Goal: Information Seeking & Learning: Compare options

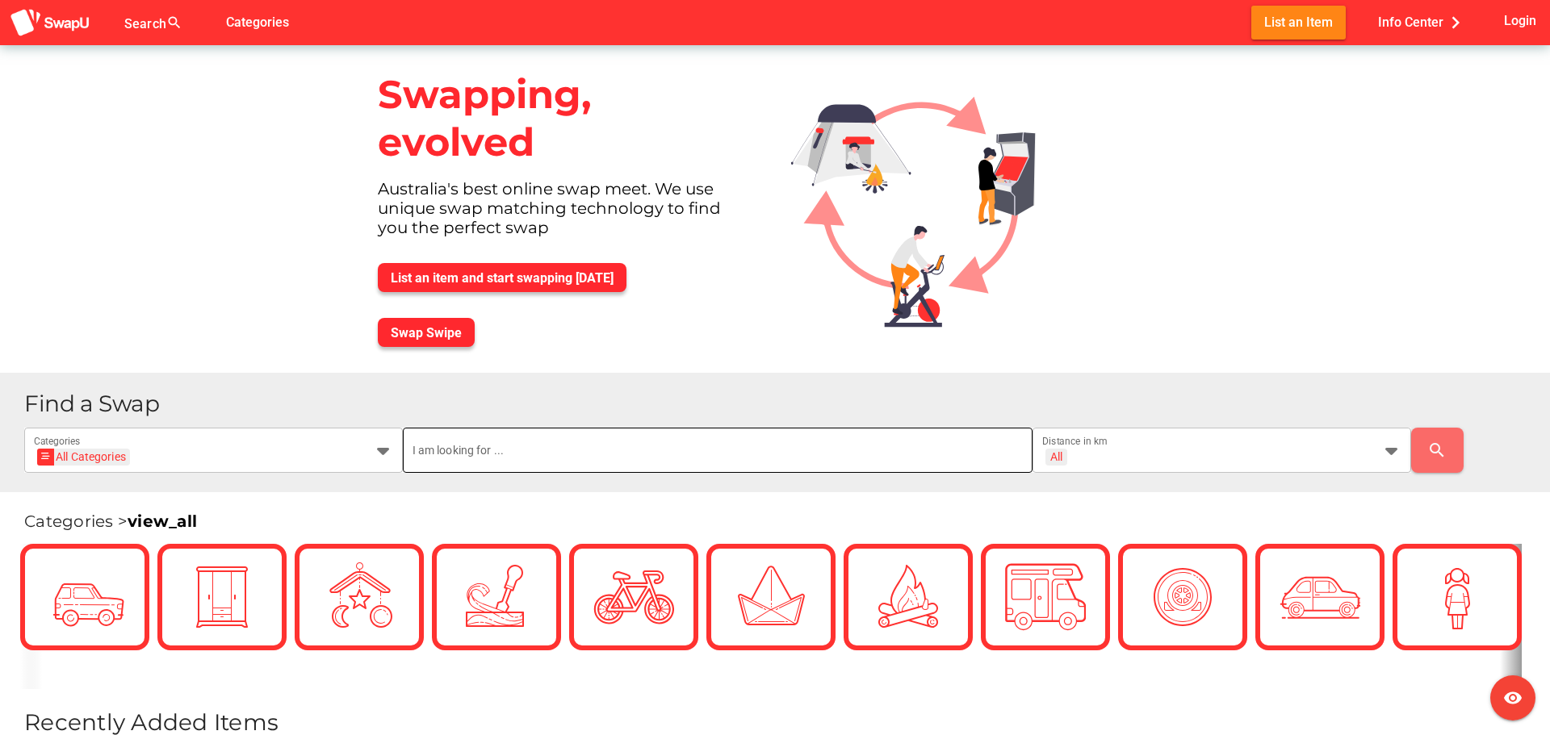
click at [617, 459] on input "text" at bounding box center [717, 450] width 611 height 45
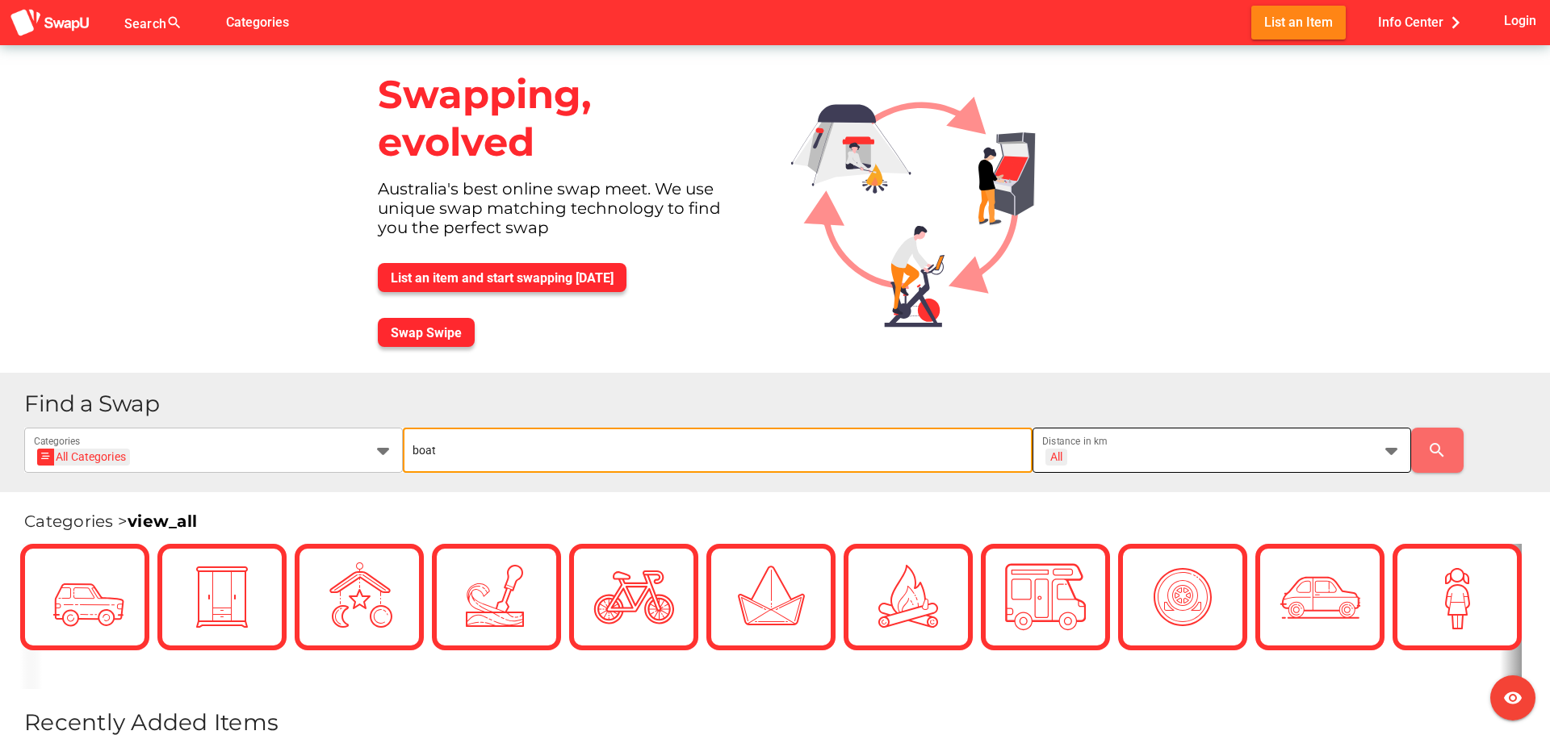
type input "boat"
click at [1133, 459] on div "All + All" at bounding box center [1207, 460] width 330 height 26
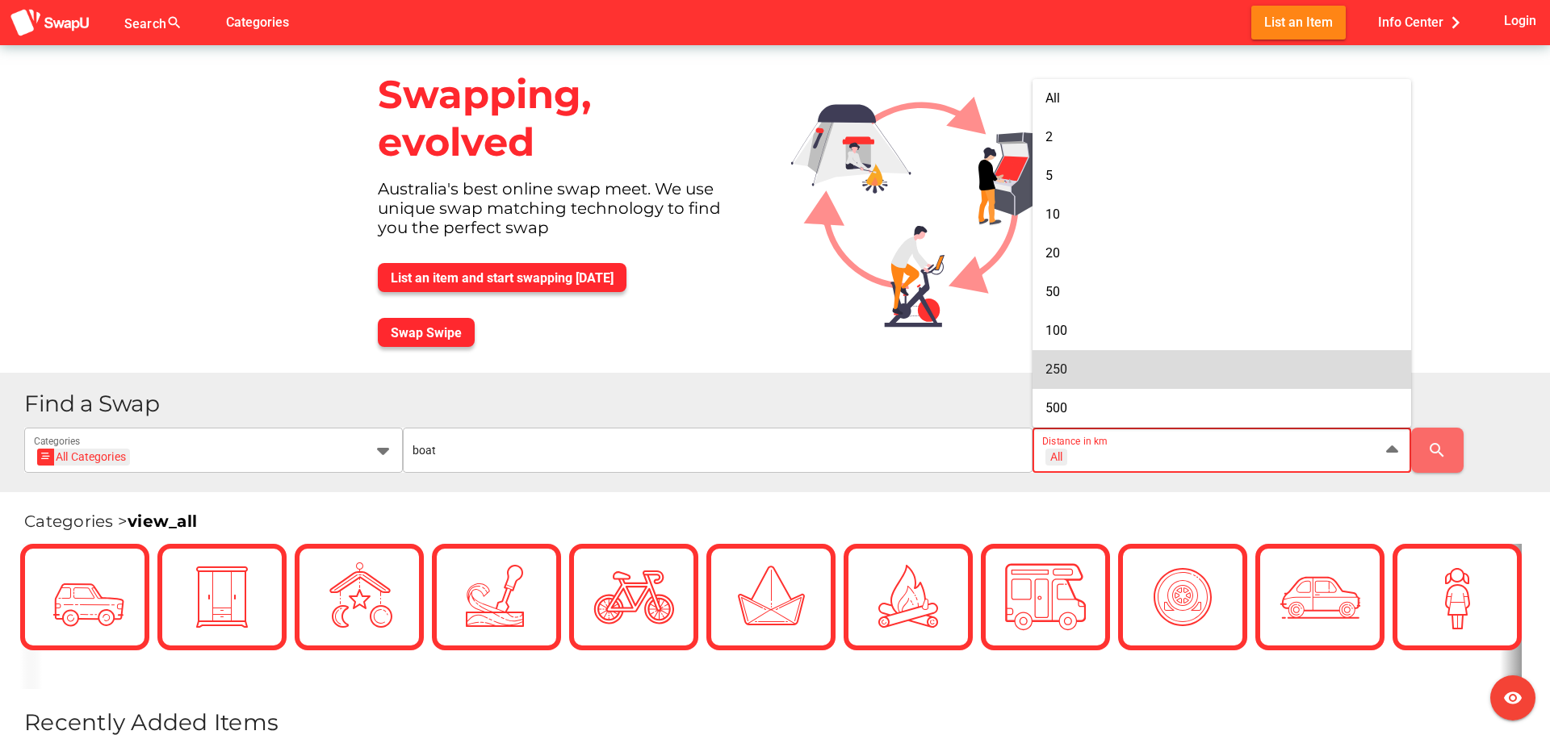
click at [1094, 372] on div "250" at bounding box center [1221, 369] width 353 height 15
type input "+ 250 km"
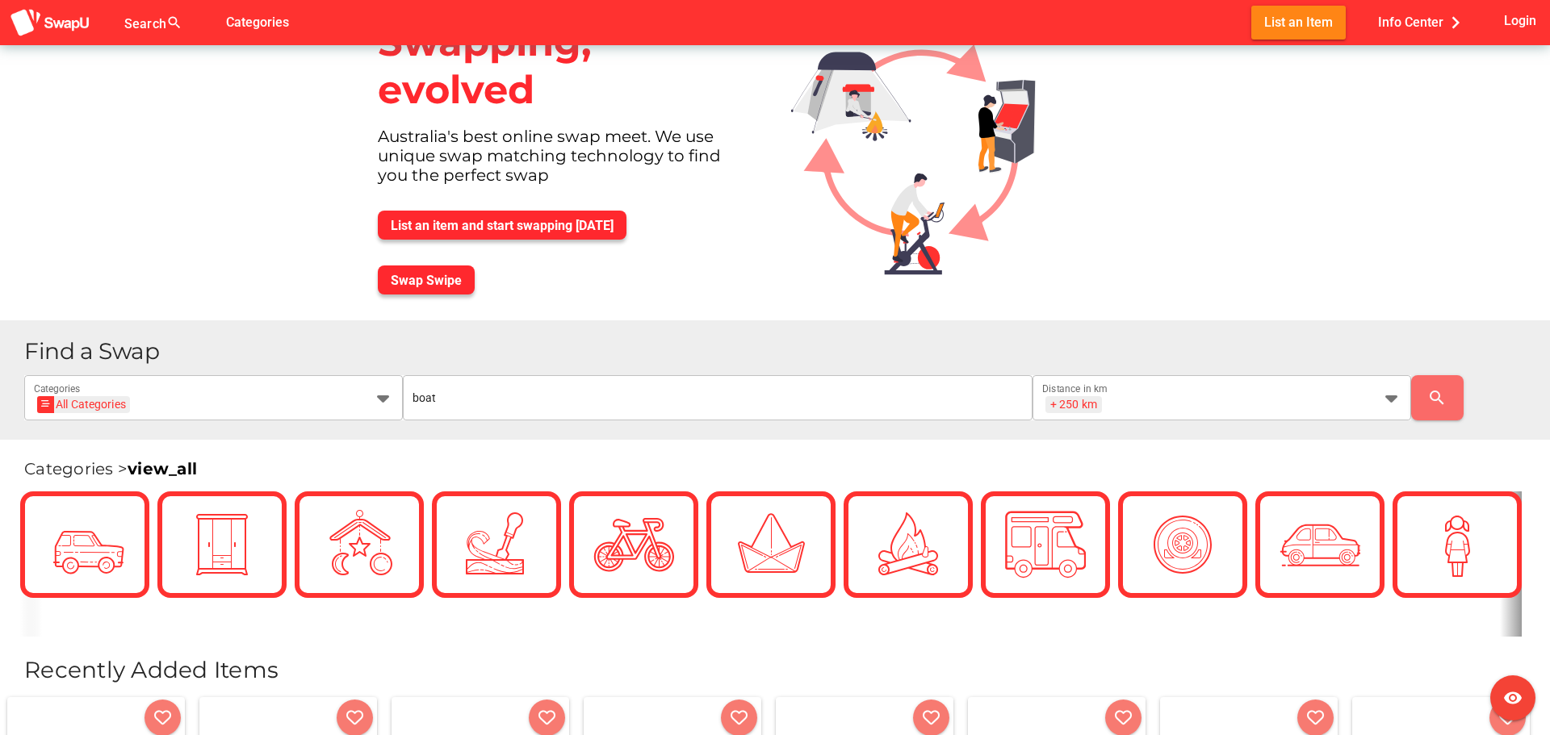
scroll to position [81, 0]
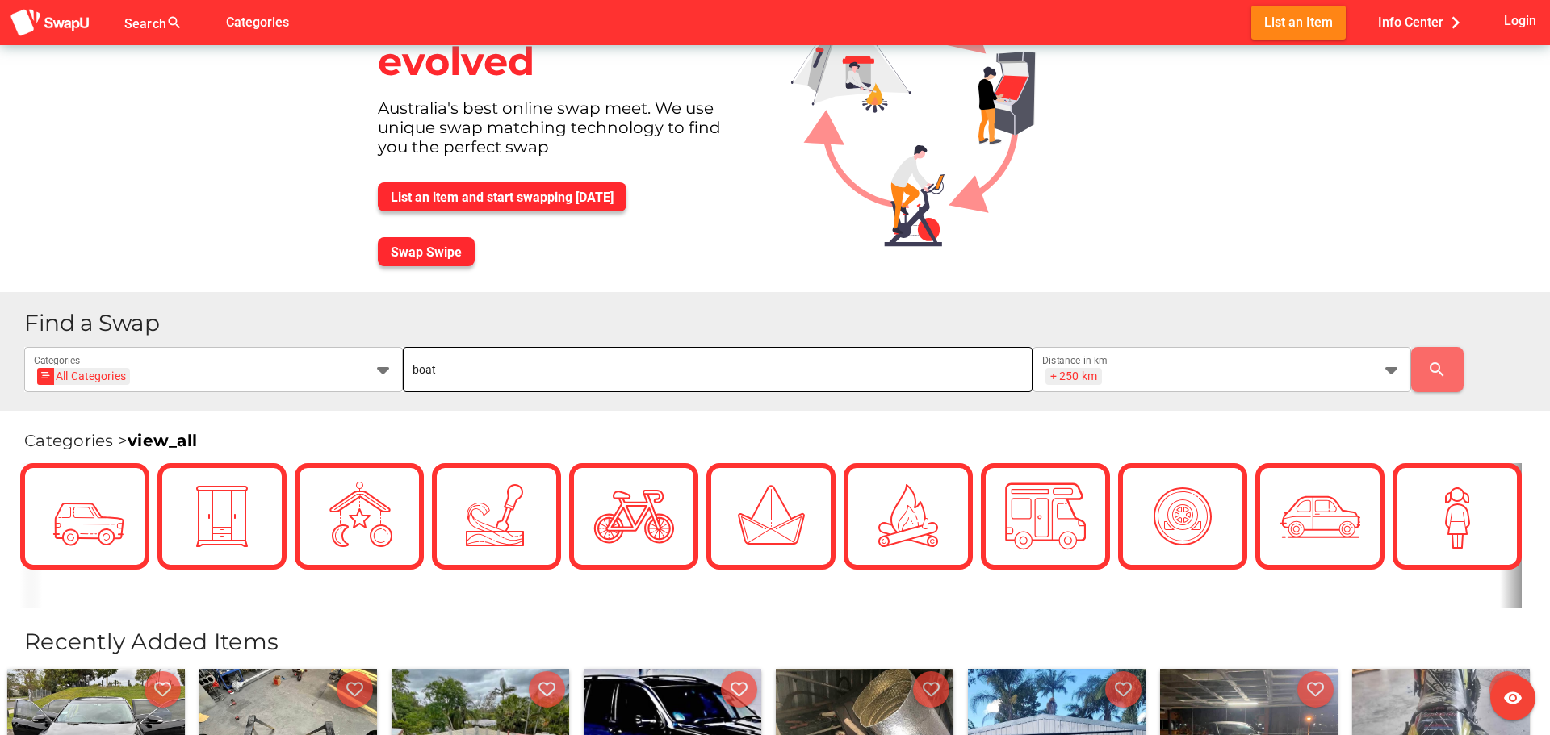
click at [946, 380] on input "boat" at bounding box center [717, 369] width 611 height 45
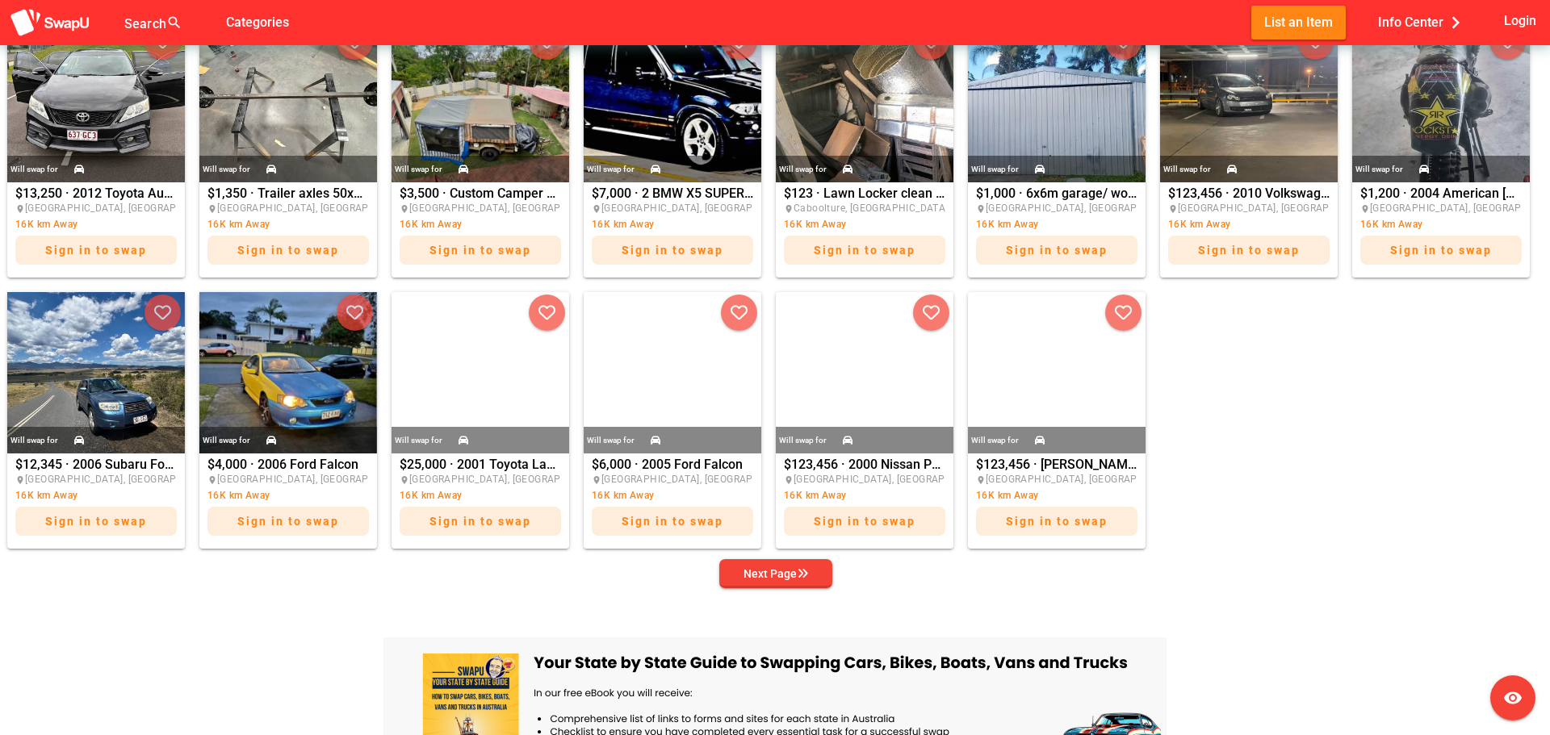
scroll to position [807, 0]
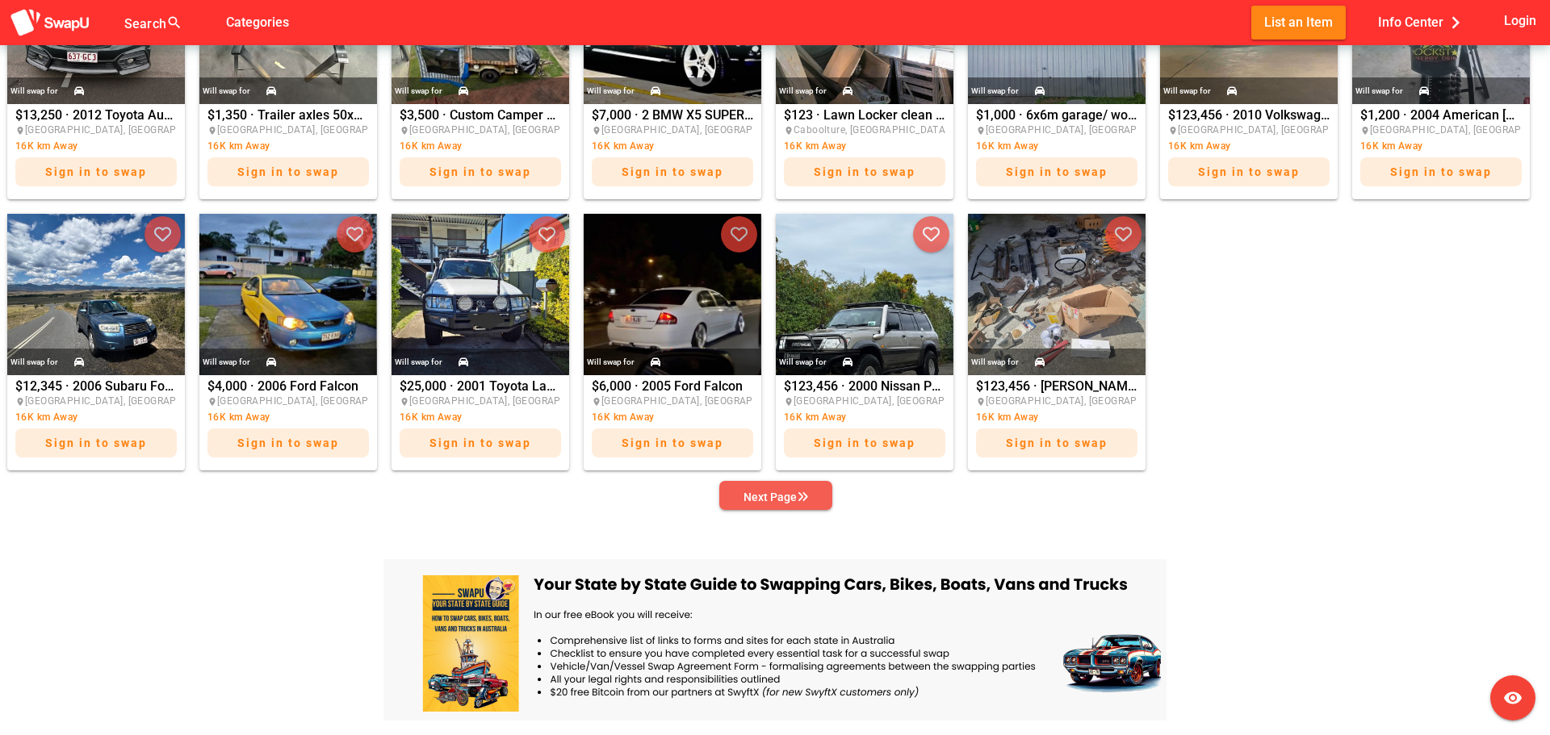
click at [805, 495] on icon "button" at bounding box center [802, 497] width 11 height 11
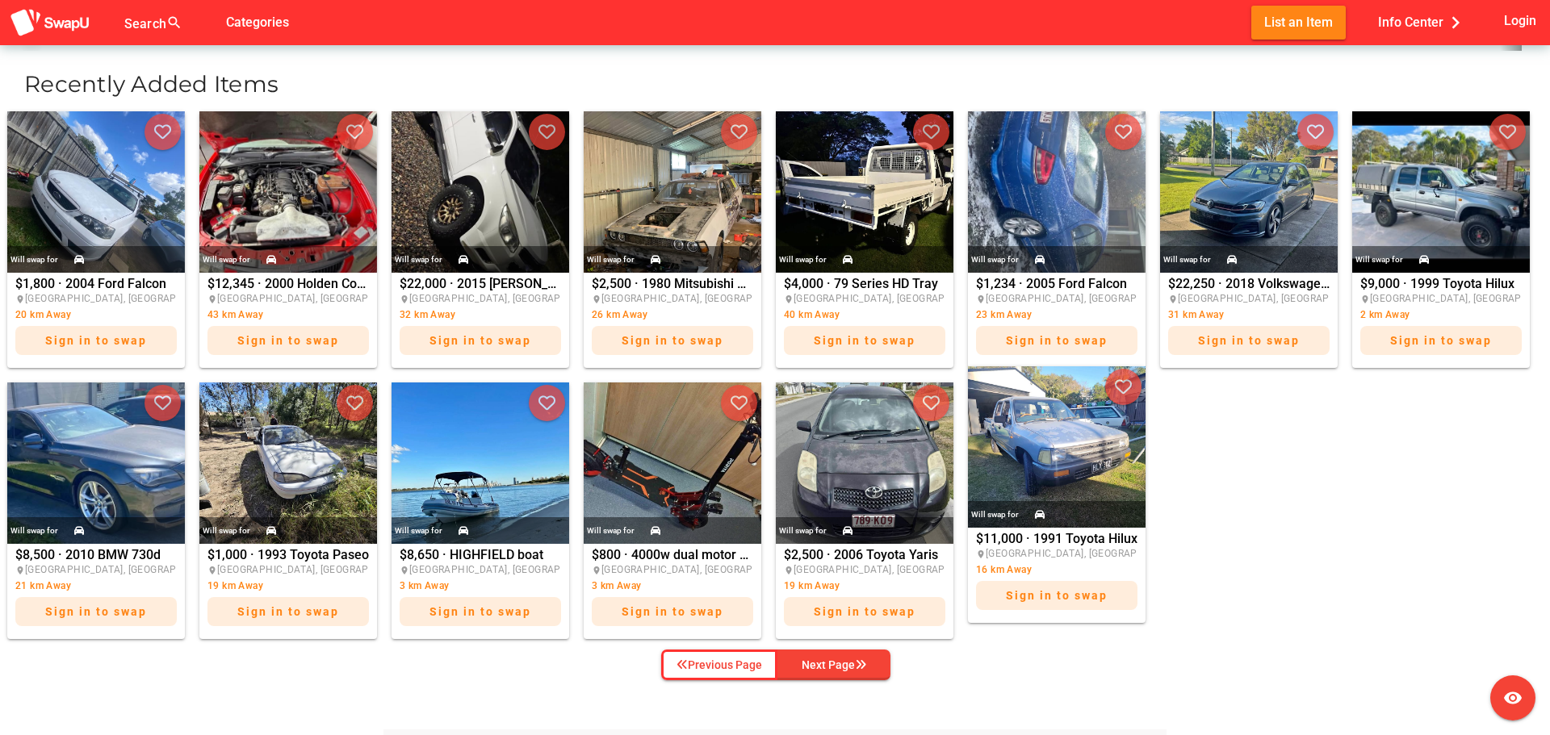
scroll to position [646, 0]
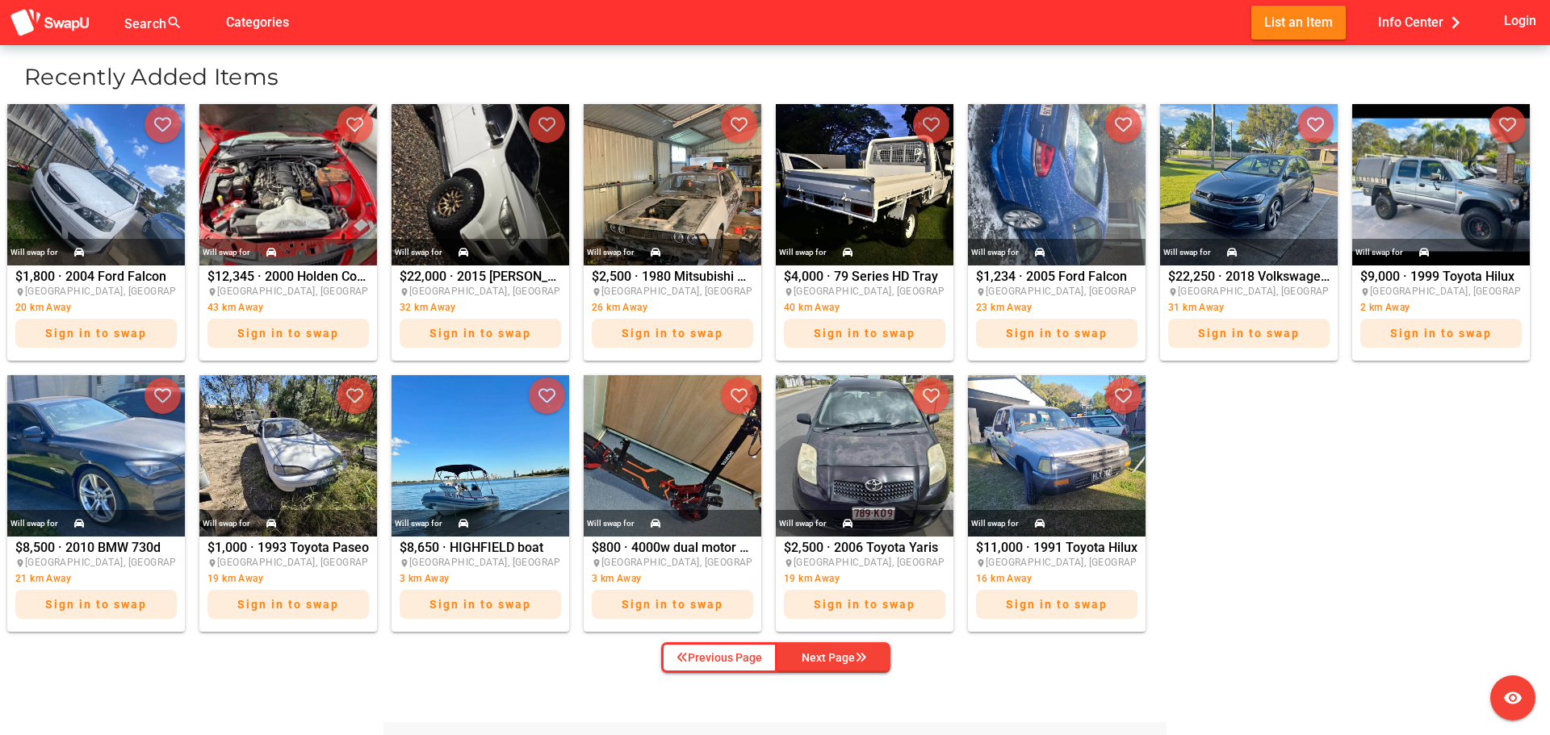
click at [827, 660] on div "Next Page" at bounding box center [834, 657] width 65 height 19
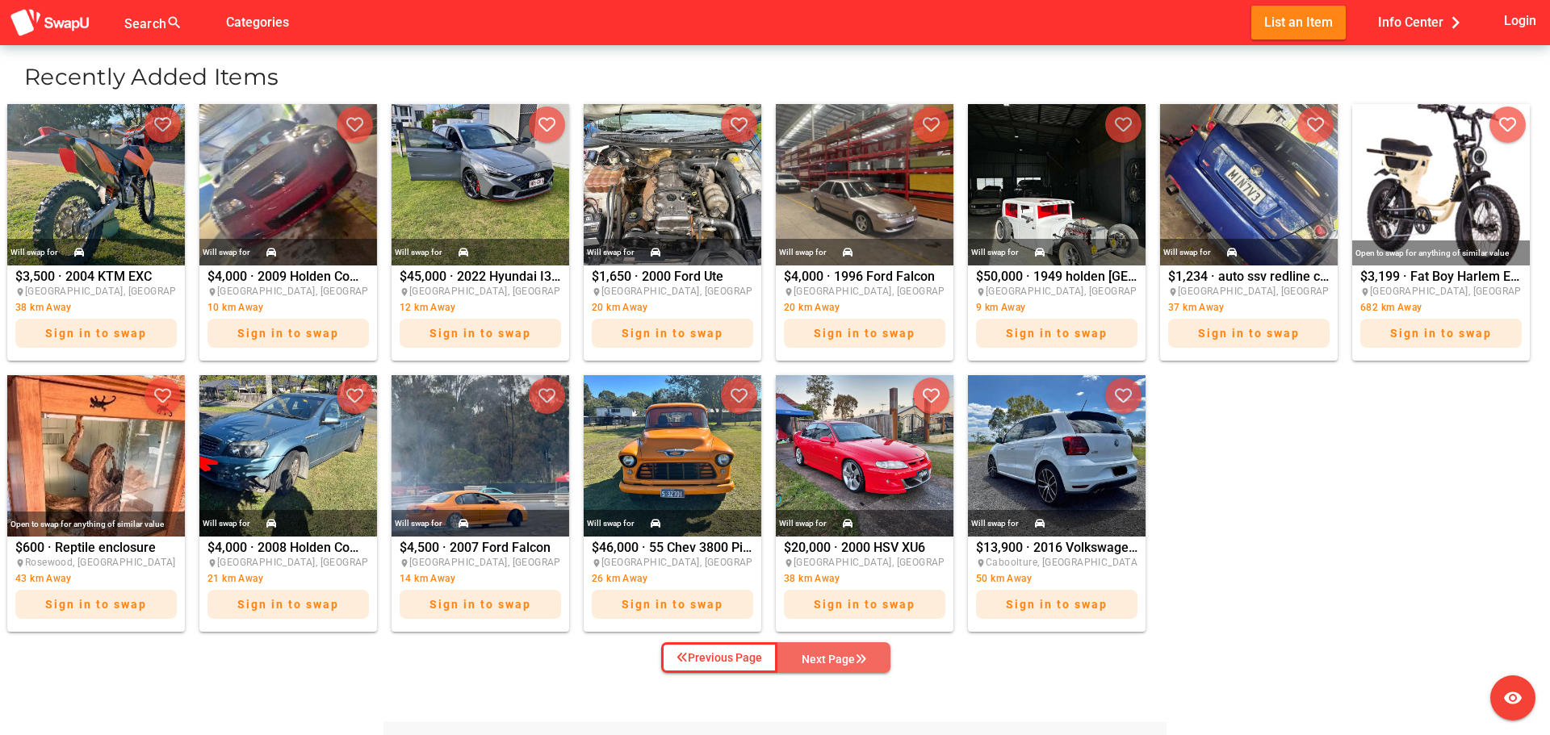
click at [832, 657] on div "Next Page" at bounding box center [834, 659] width 65 height 19
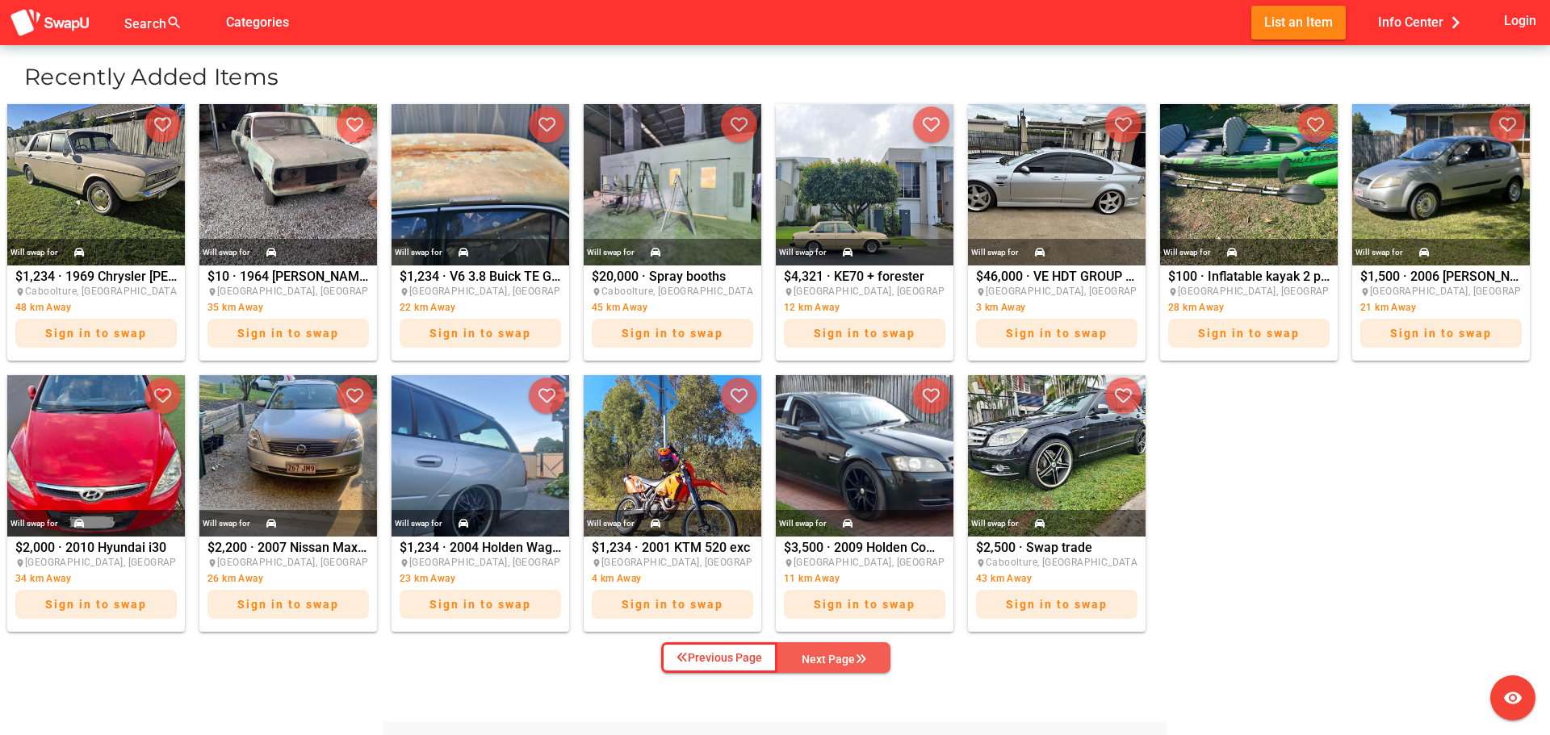
click at [832, 657] on div "Next Page" at bounding box center [834, 659] width 65 height 19
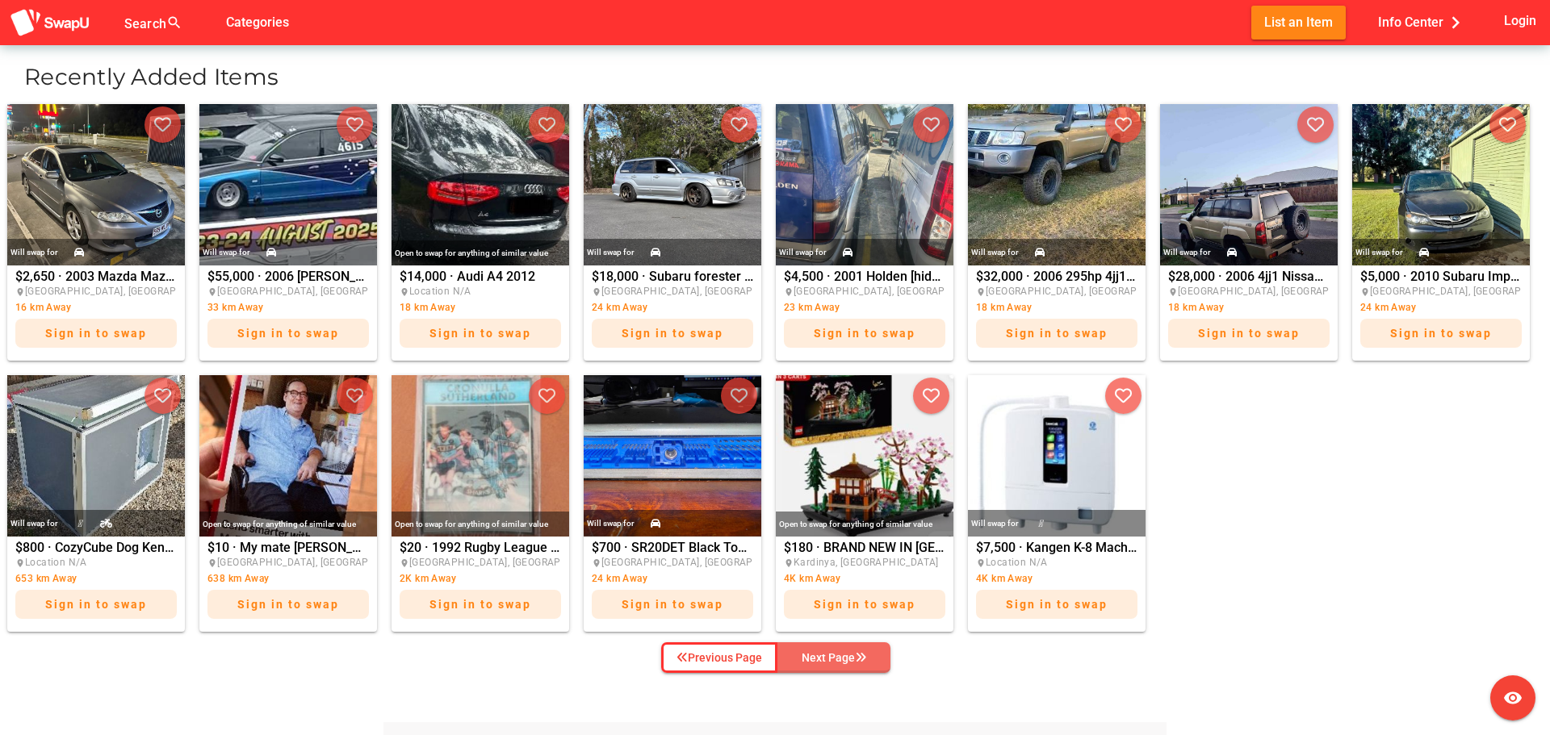
click at [832, 657] on div "Next Page" at bounding box center [834, 657] width 65 height 19
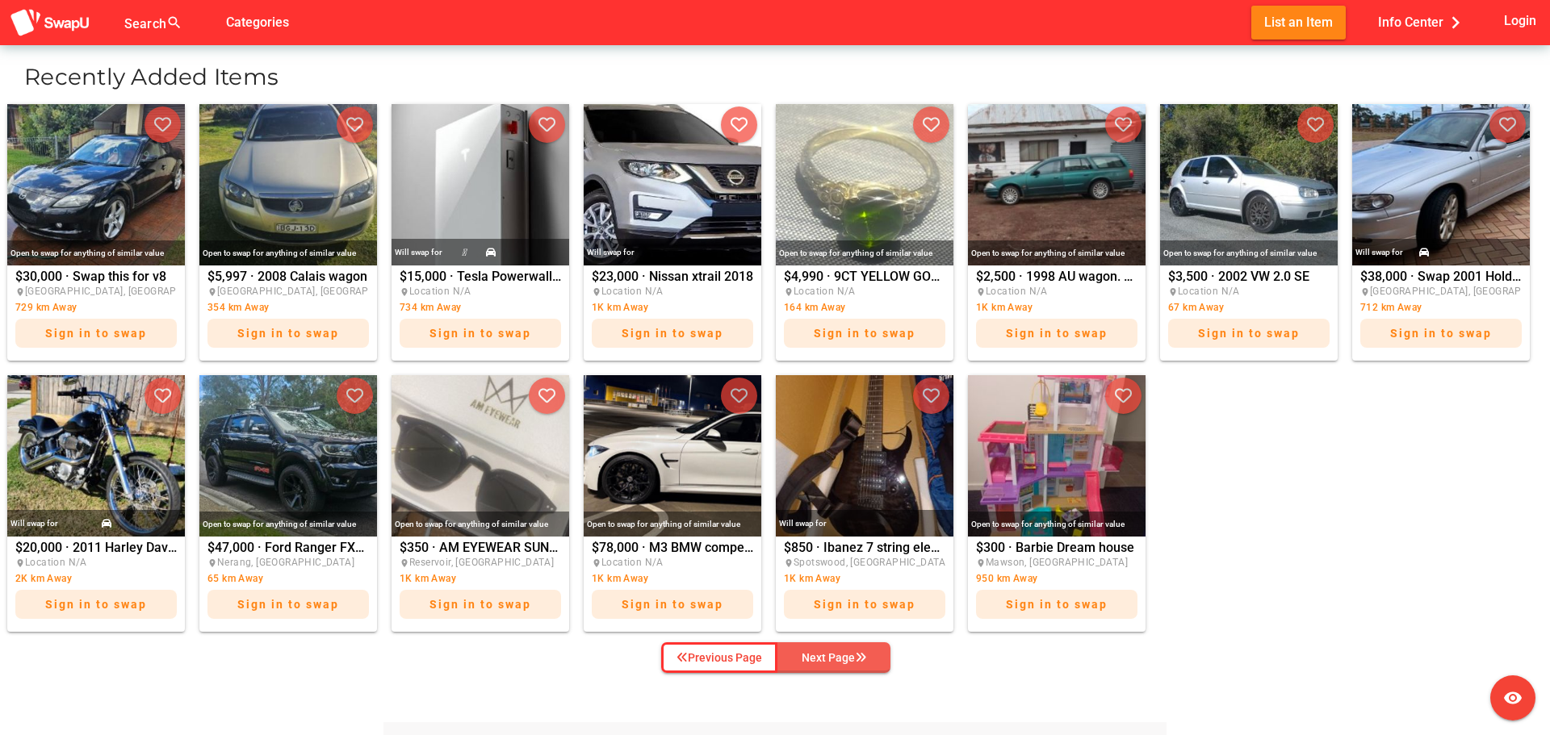
click at [832, 657] on div "Next Page" at bounding box center [834, 657] width 65 height 19
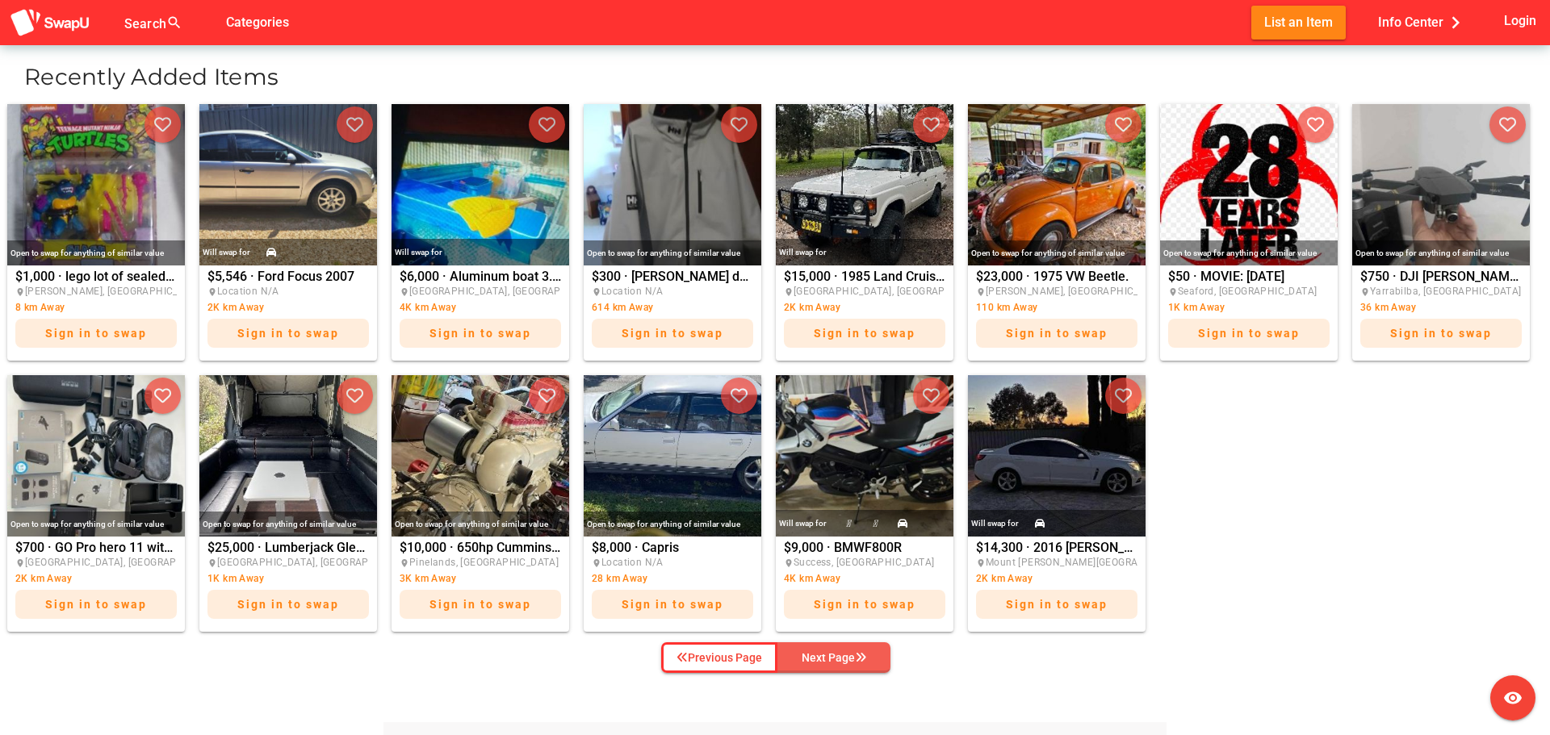
click at [826, 659] on div "Next Page" at bounding box center [834, 657] width 65 height 19
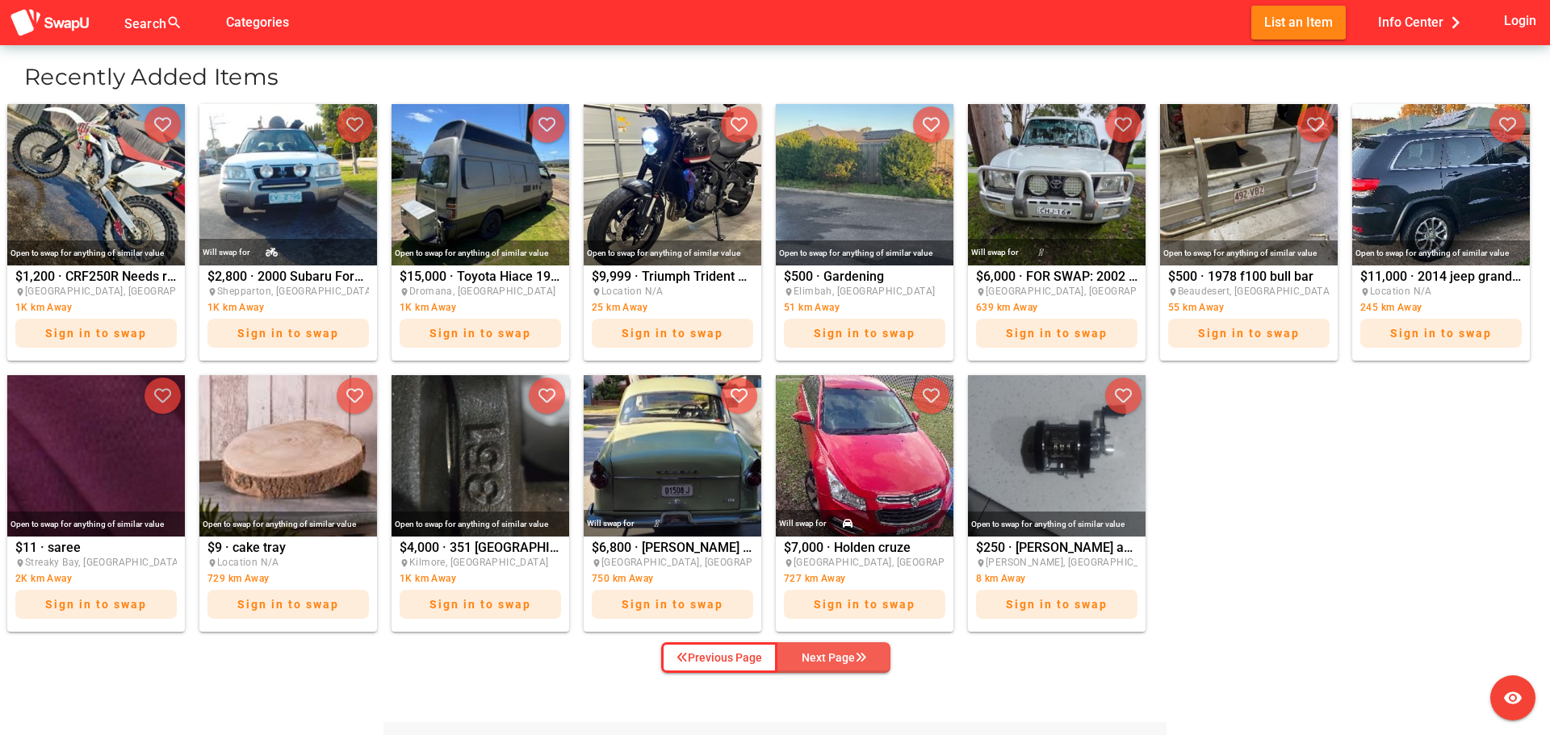
click at [826, 659] on div "Next Page" at bounding box center [834, 657] width 65 height 19
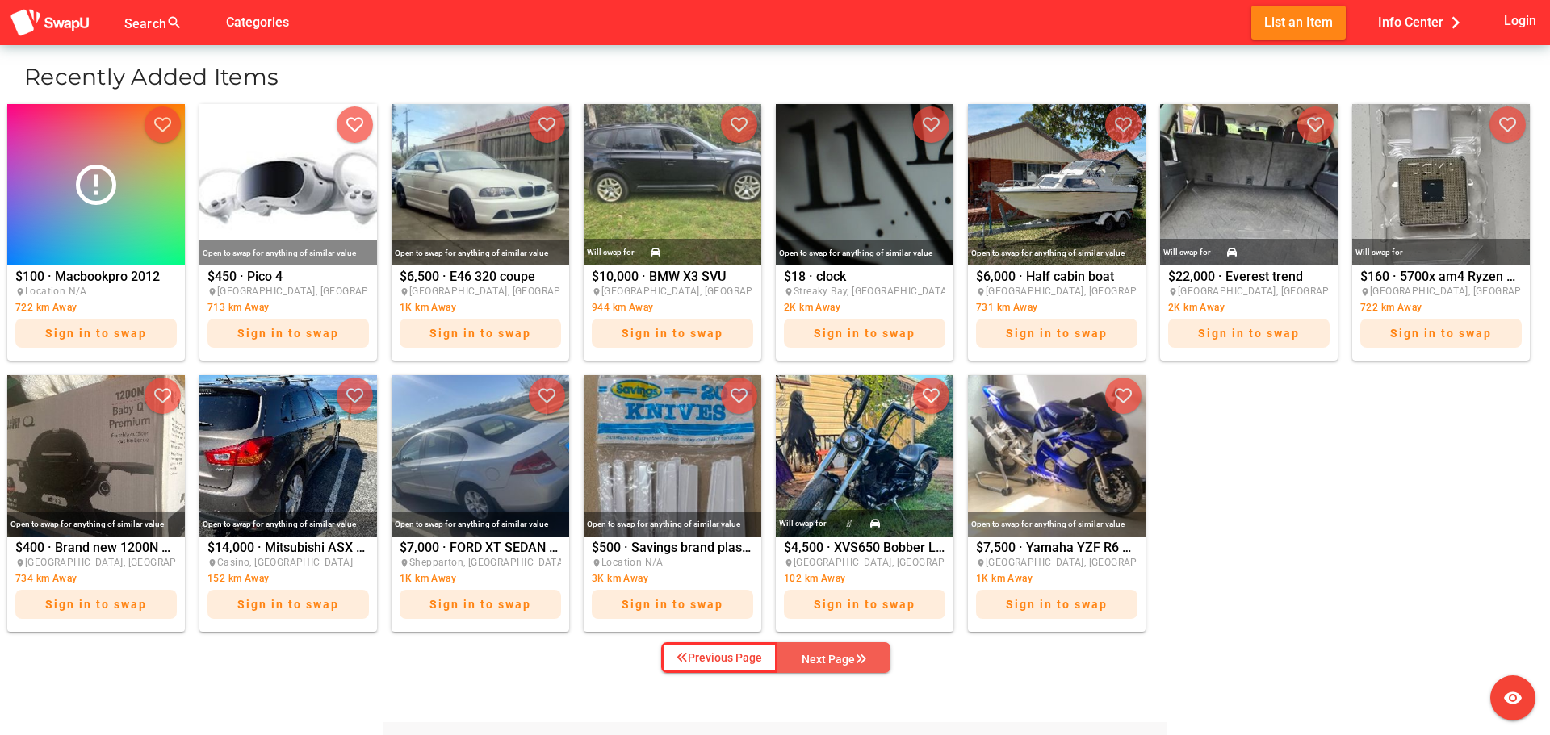
click at [840, 653] on div "Next Page" at bounding box center [834, 659] width 65 height 19
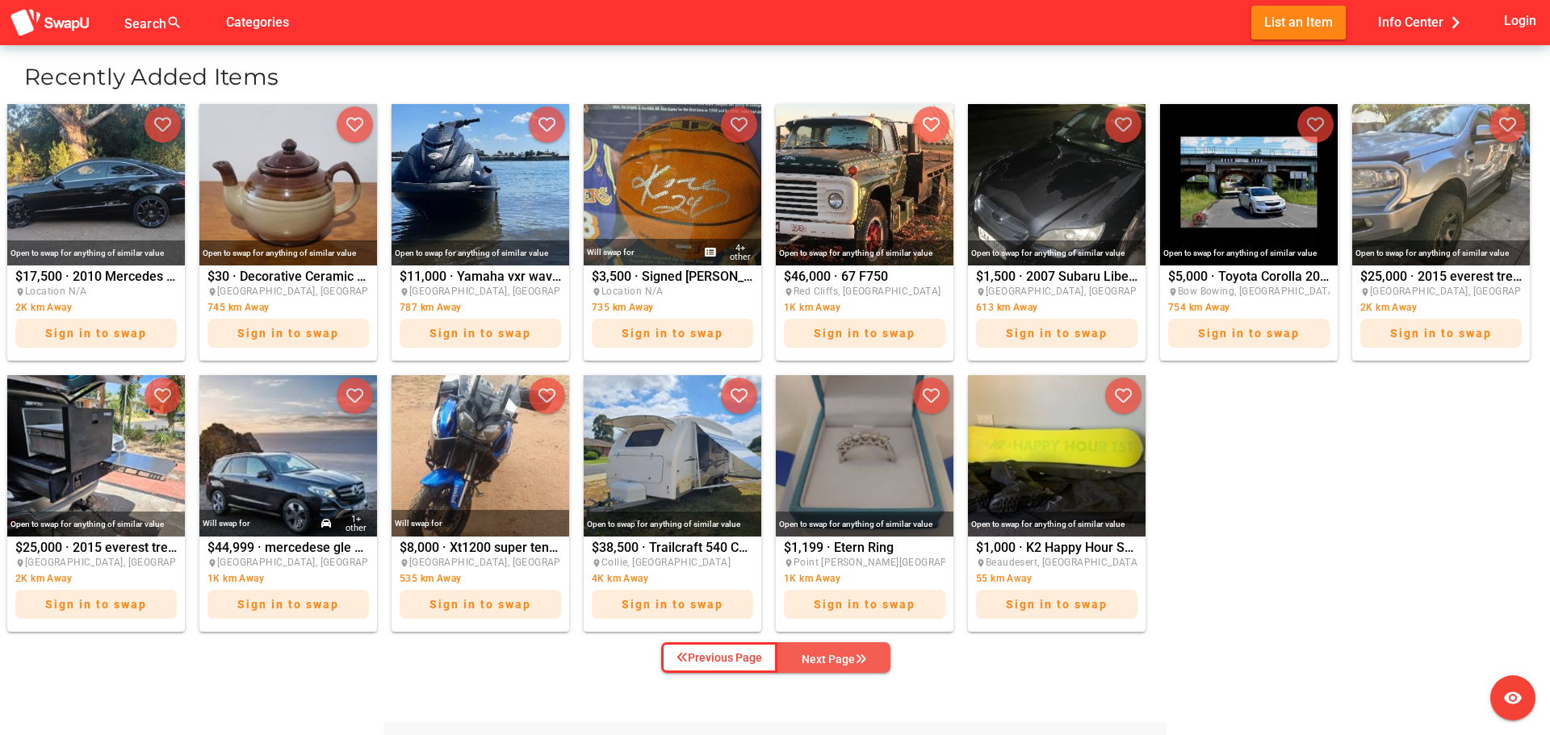
click at [840, 653] on div "Next Page" at bounding box center [834, 659] width 65 height 19
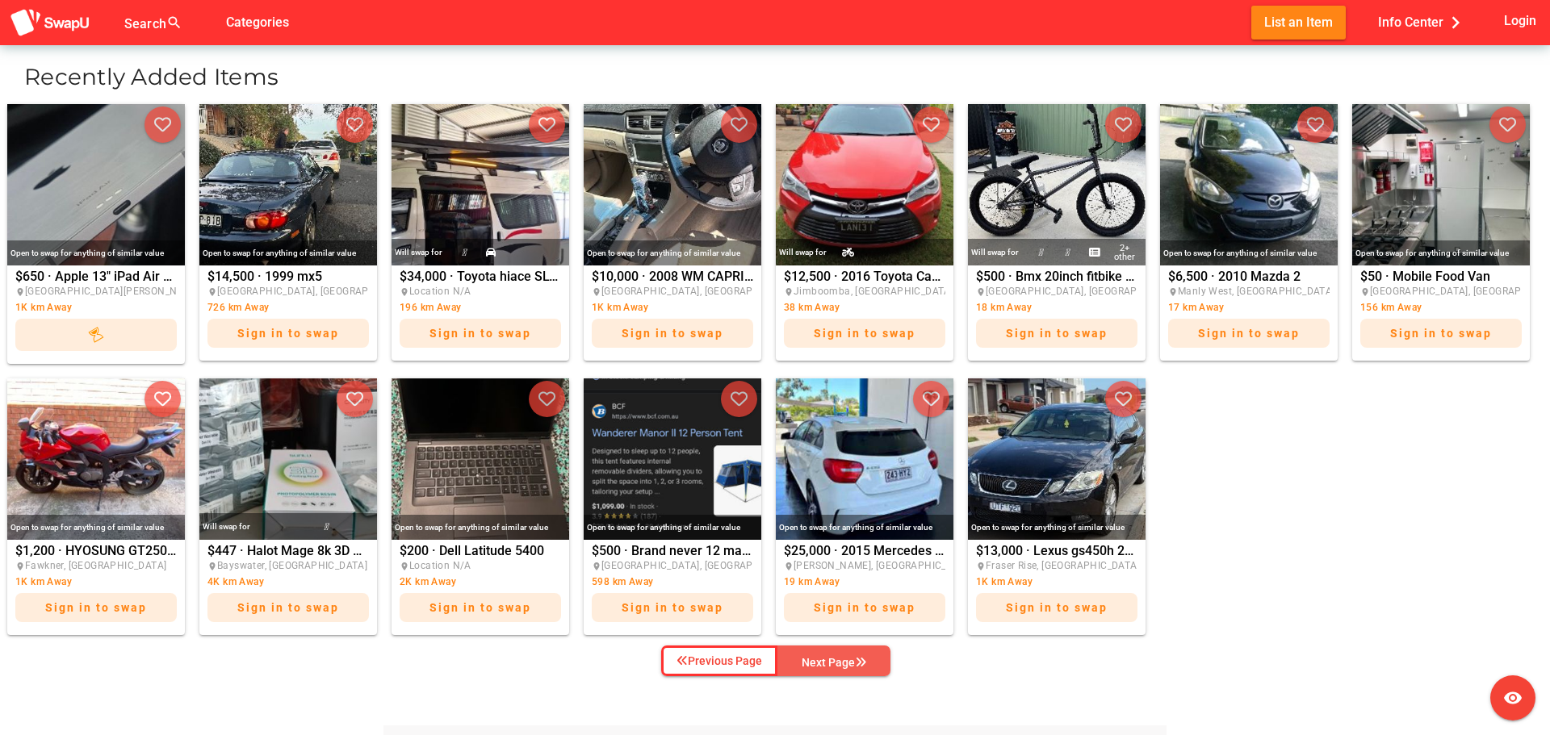
click at [840, 653] on div "Next Page" at bounding box center [834, 662] width 65 height 19
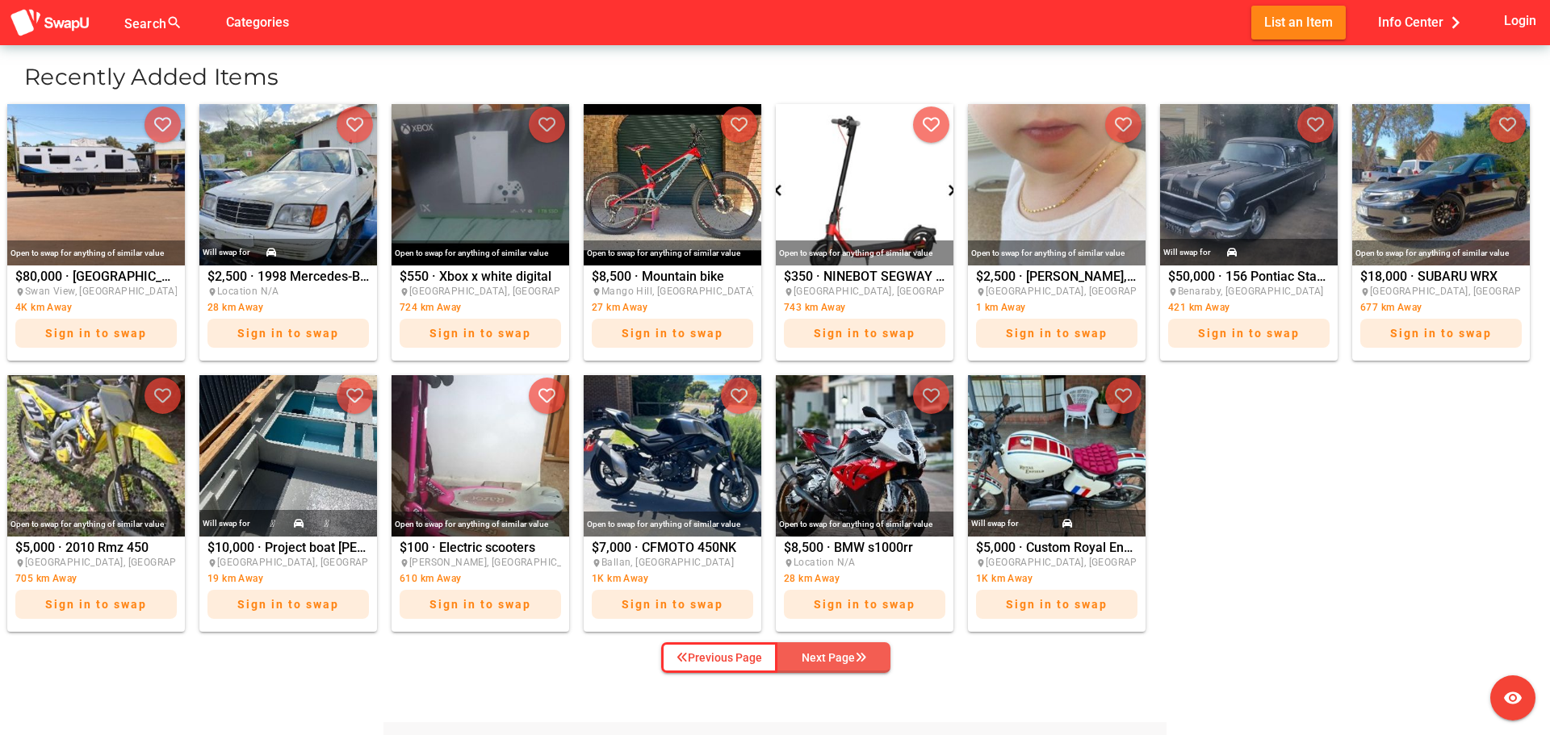
click at [840, 653] on div "Next Page" at bounding box center [834, 657] width 65 height 19
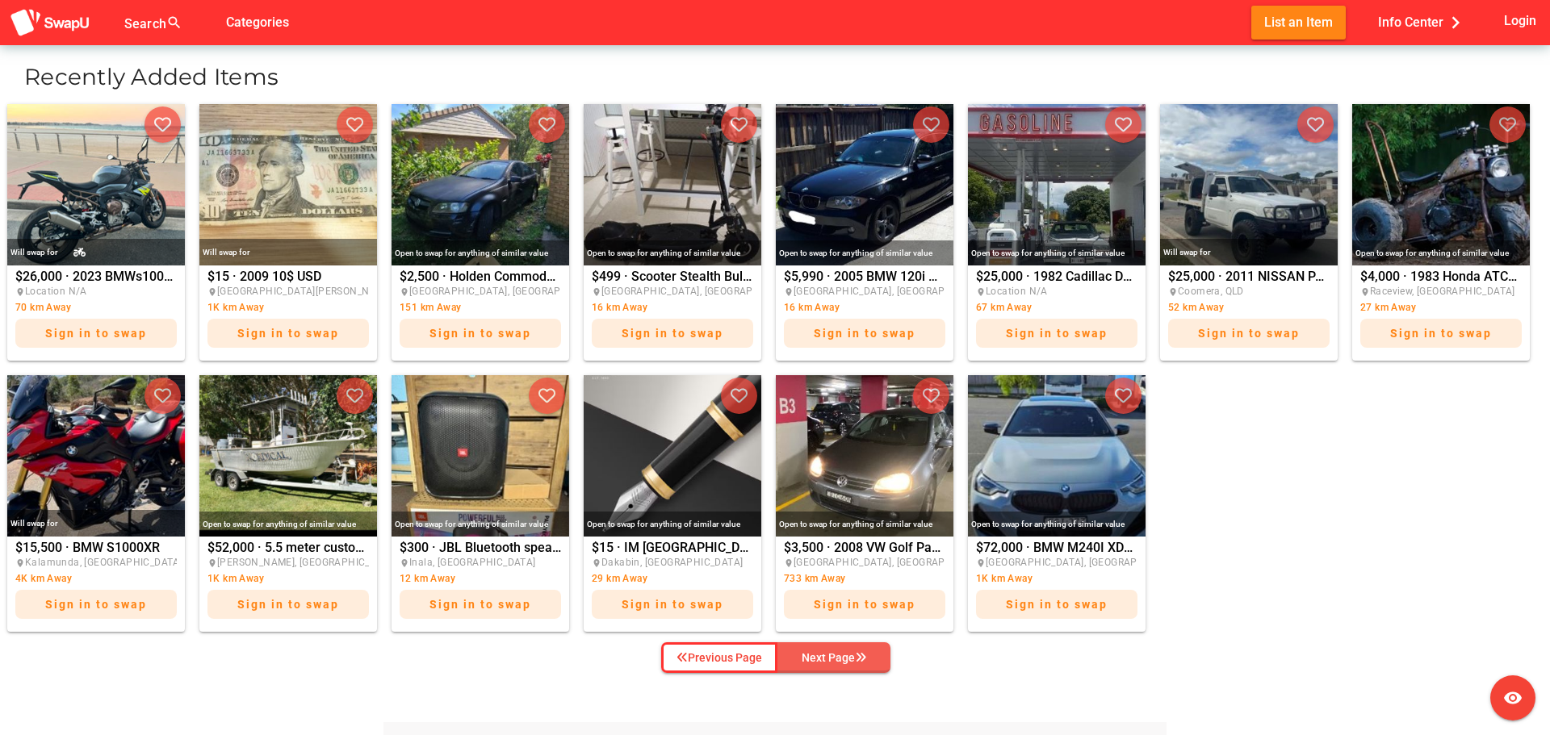
click at [840, 653] on div "Next Page" at bounding box center [834, 657] width 65 height 19
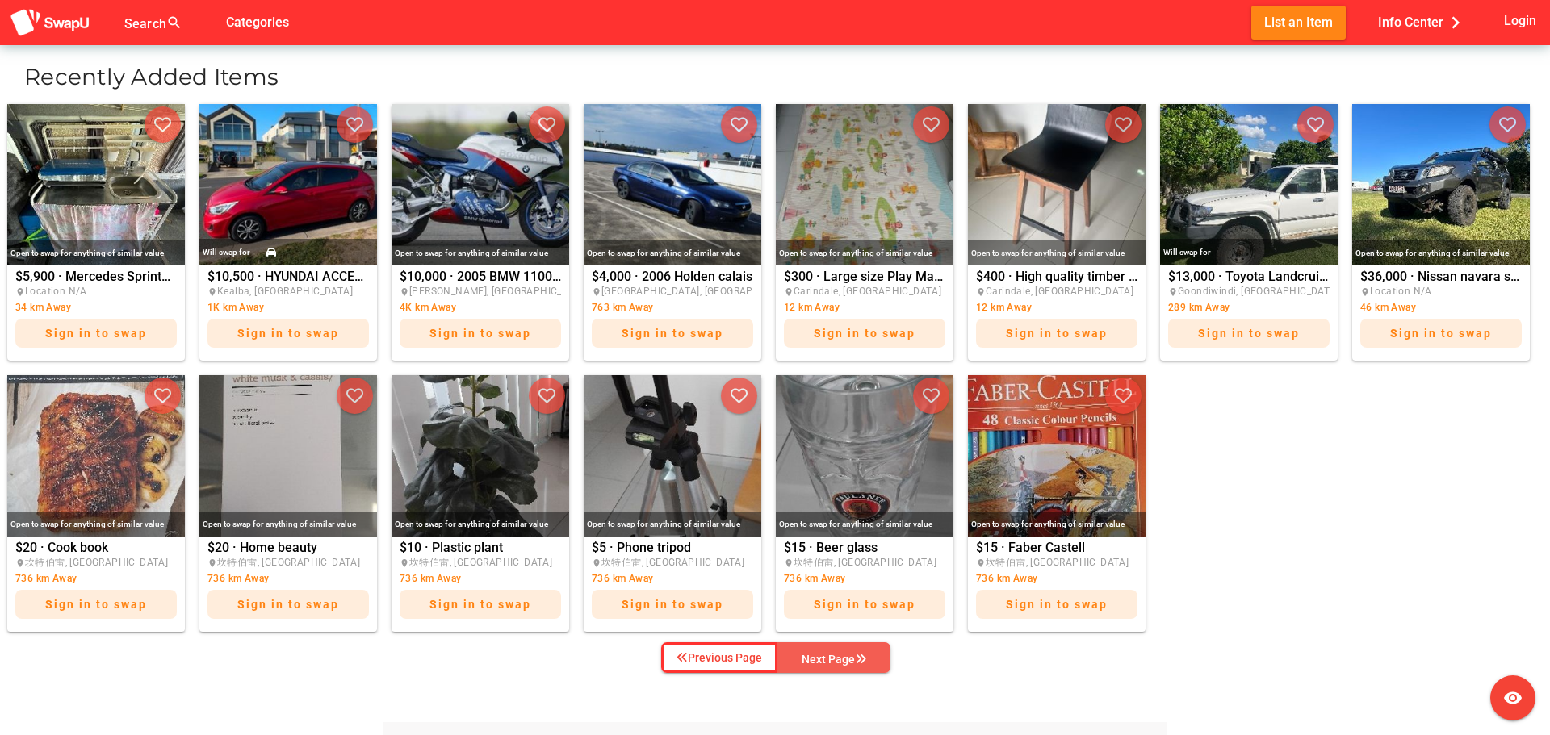
click at [840, 653] on div "Next Page" at bounding box center [834, 659] width 65 height 19
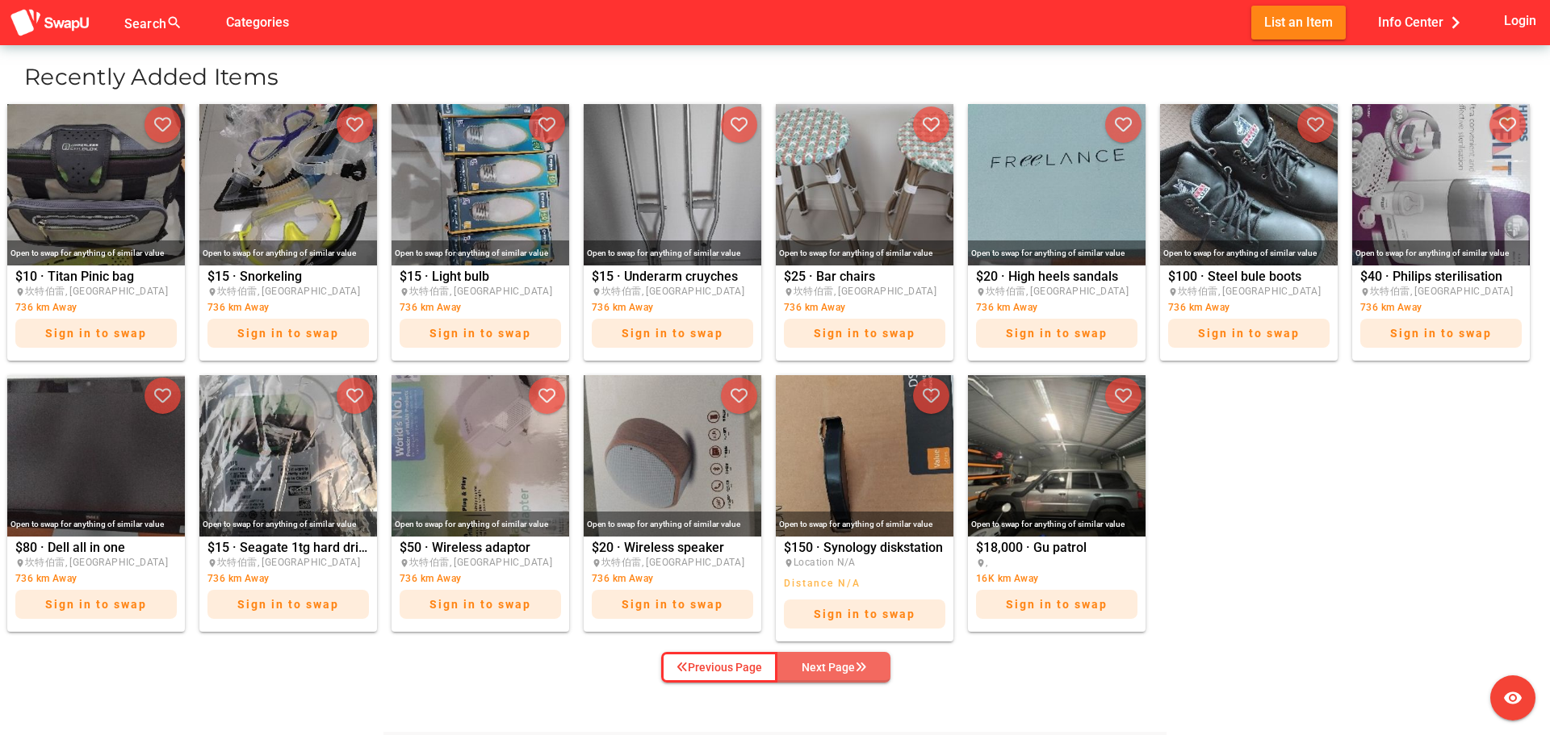
click at [840, 653] on button "Next Page" at bounding box center [833, 667] width 113 height 31
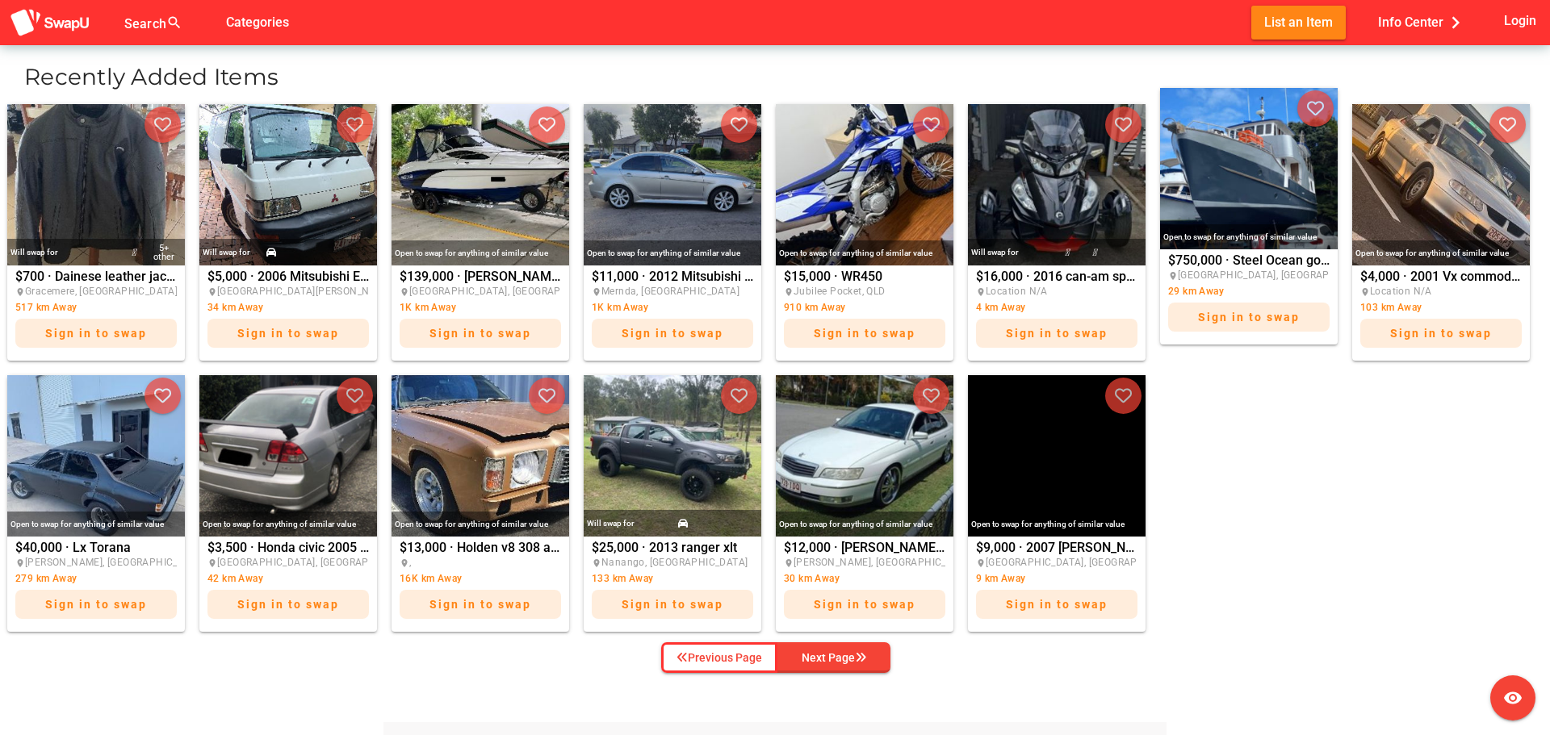
click at [1237, 241] on div "Open to swap for anything of similar value" at bounding box center [1249, 236] width 178 height 25
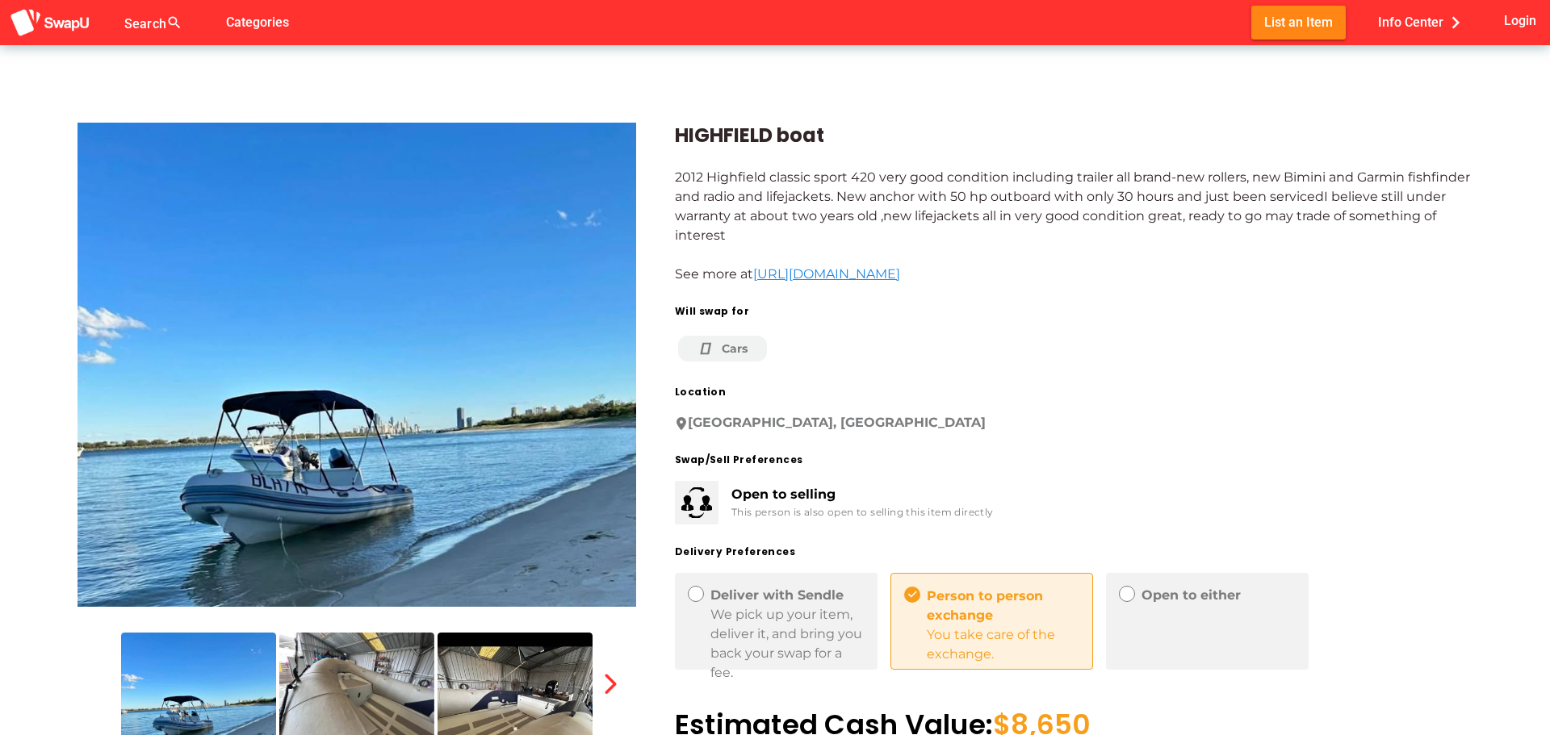
click at [345, 476] on img at bounding box center [356, 365] width 559 height 484
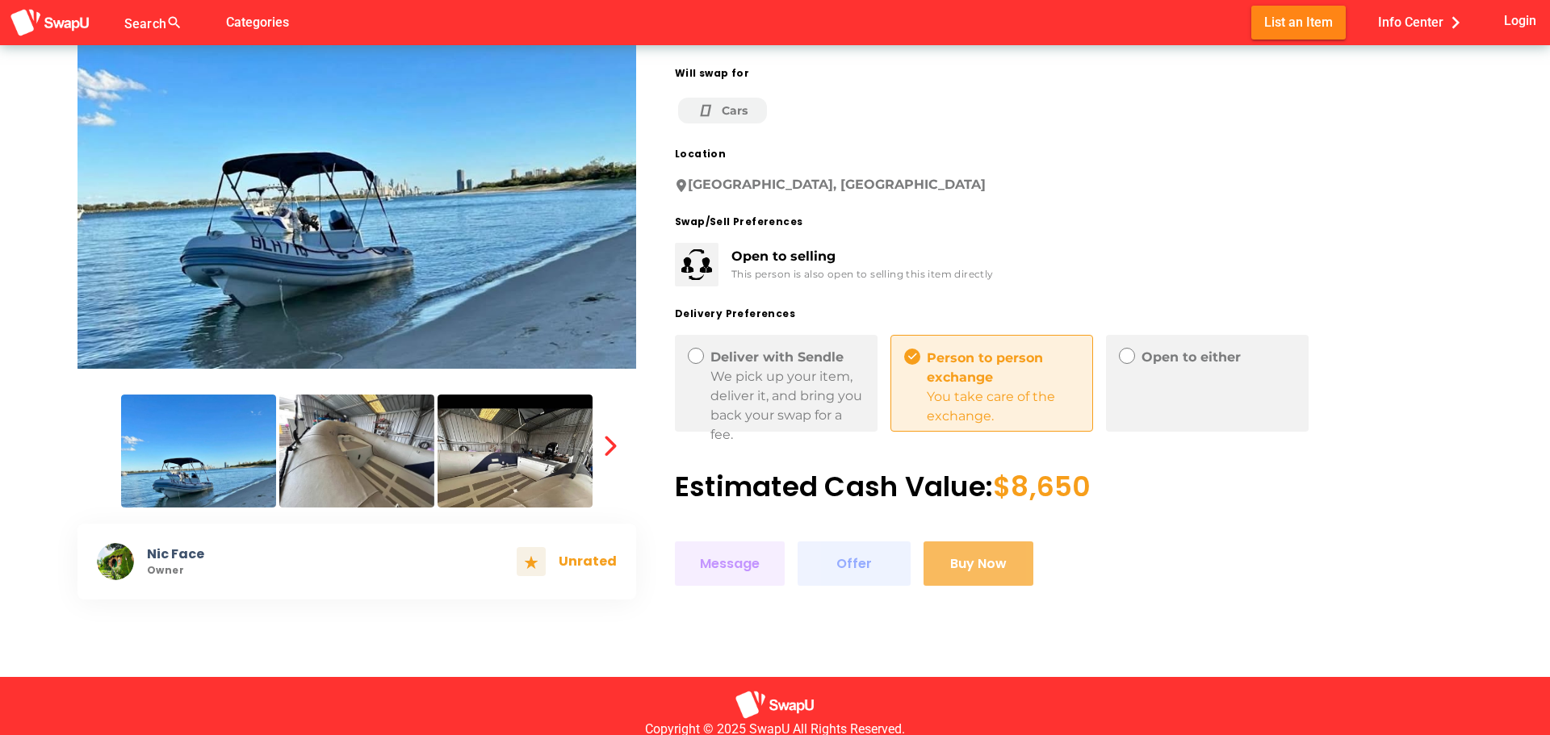
scroll to position [242, 0]
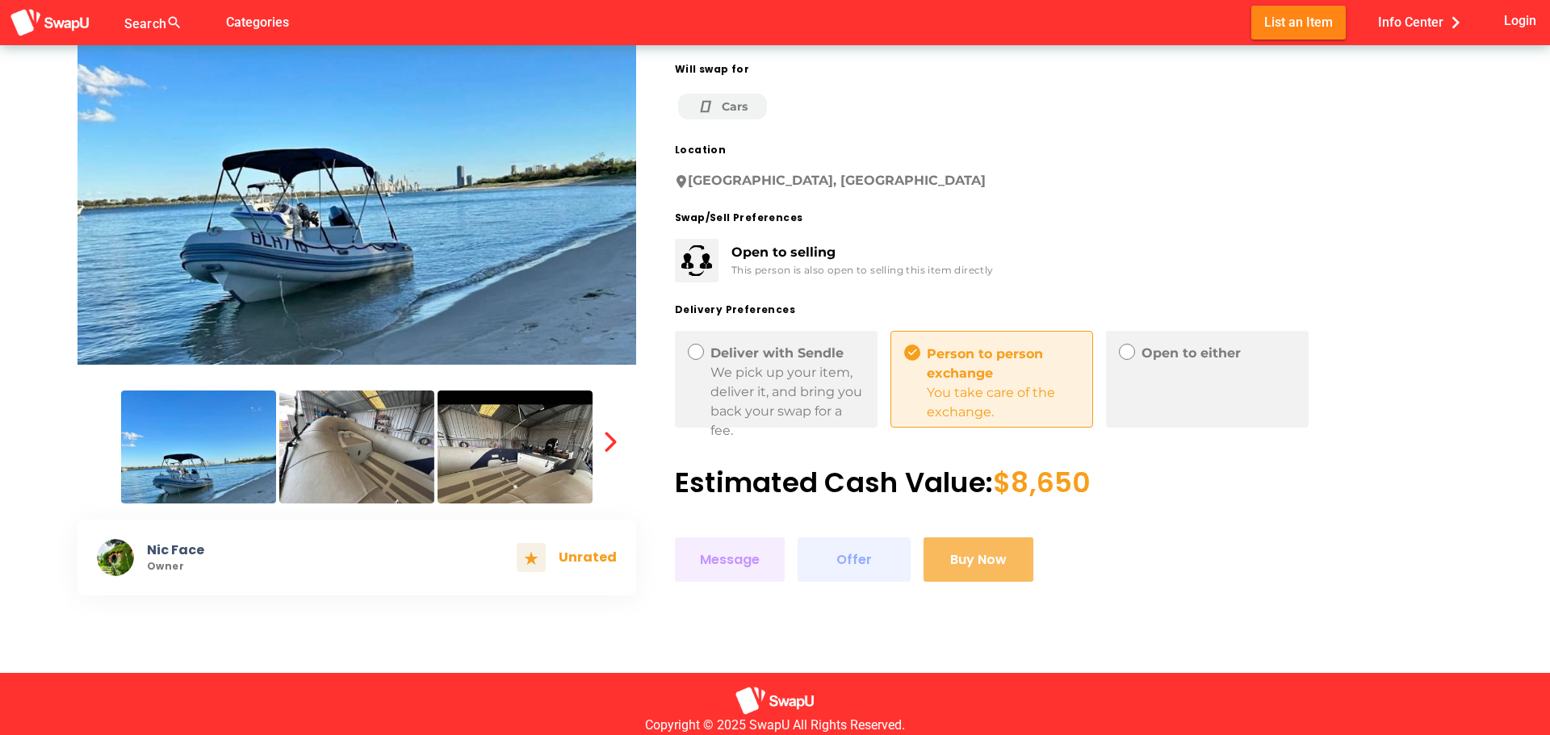
click at [374, 471] on img at bounding box center [356, 447] width 155 height 113
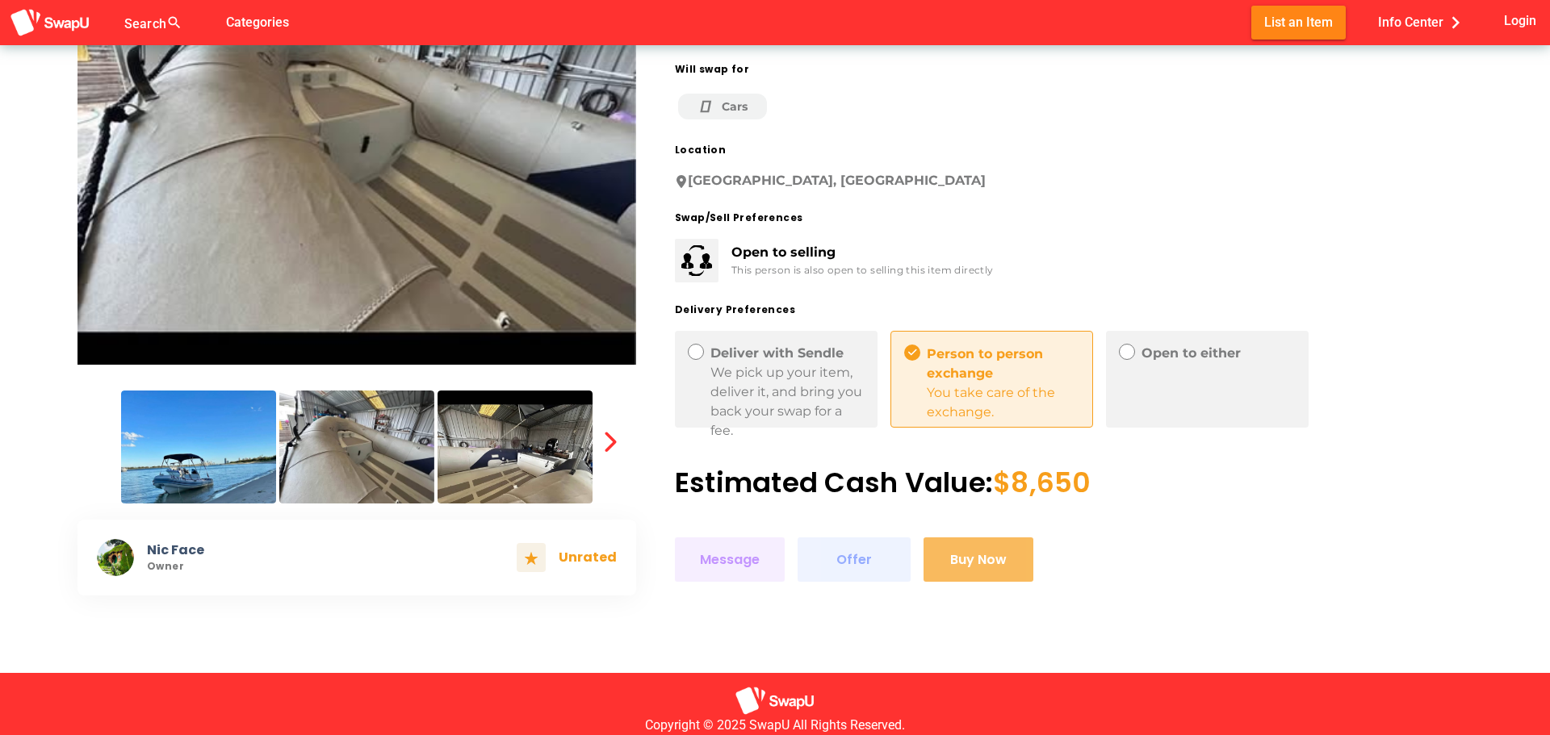
click at [492, 448] on img at bounding box center [515, 447] width 155 height 113
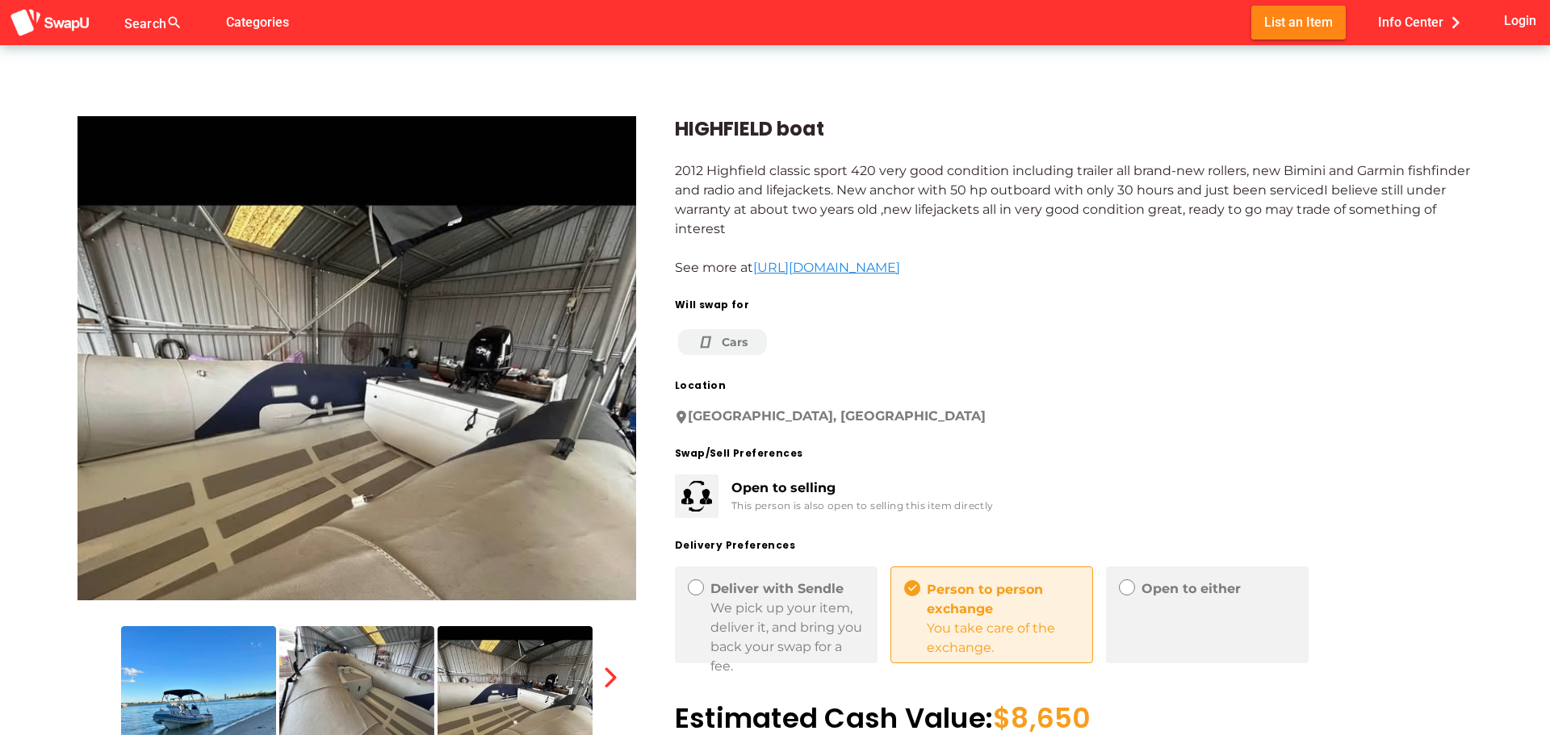
scroll to position [0, 0]
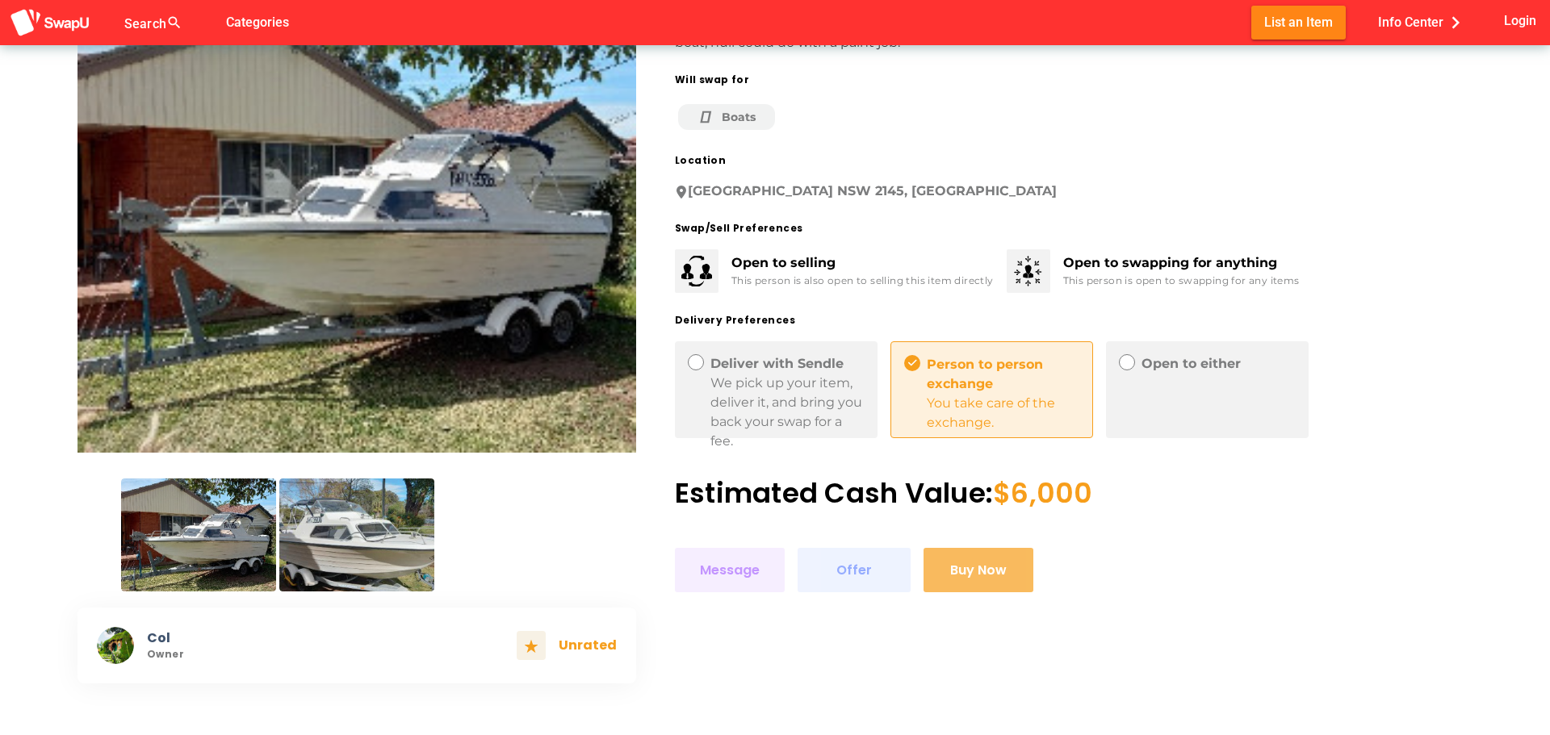
scroll to position [161, 0]
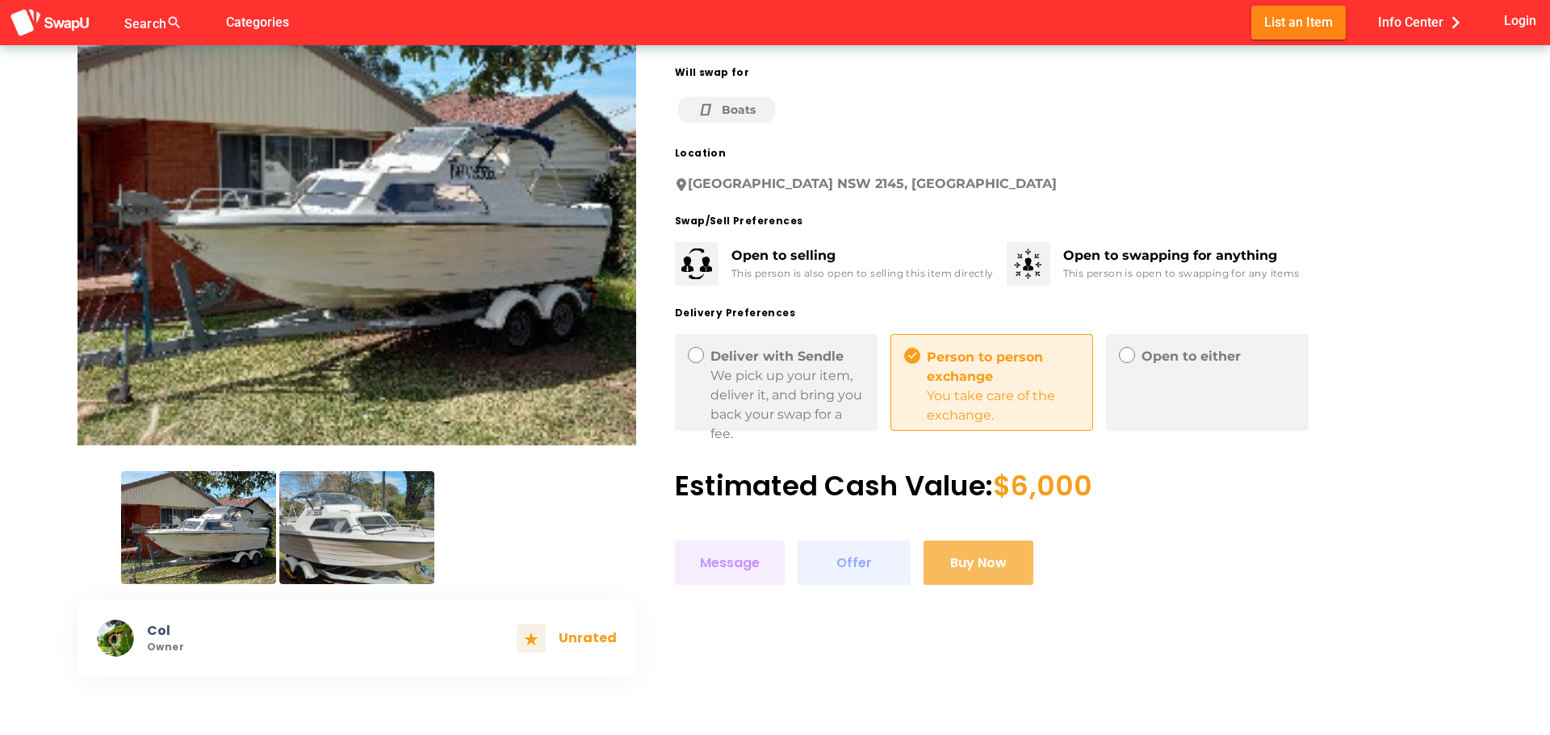
click at [211, 525] on img at bounding box center [198, 527] width 155 height 113
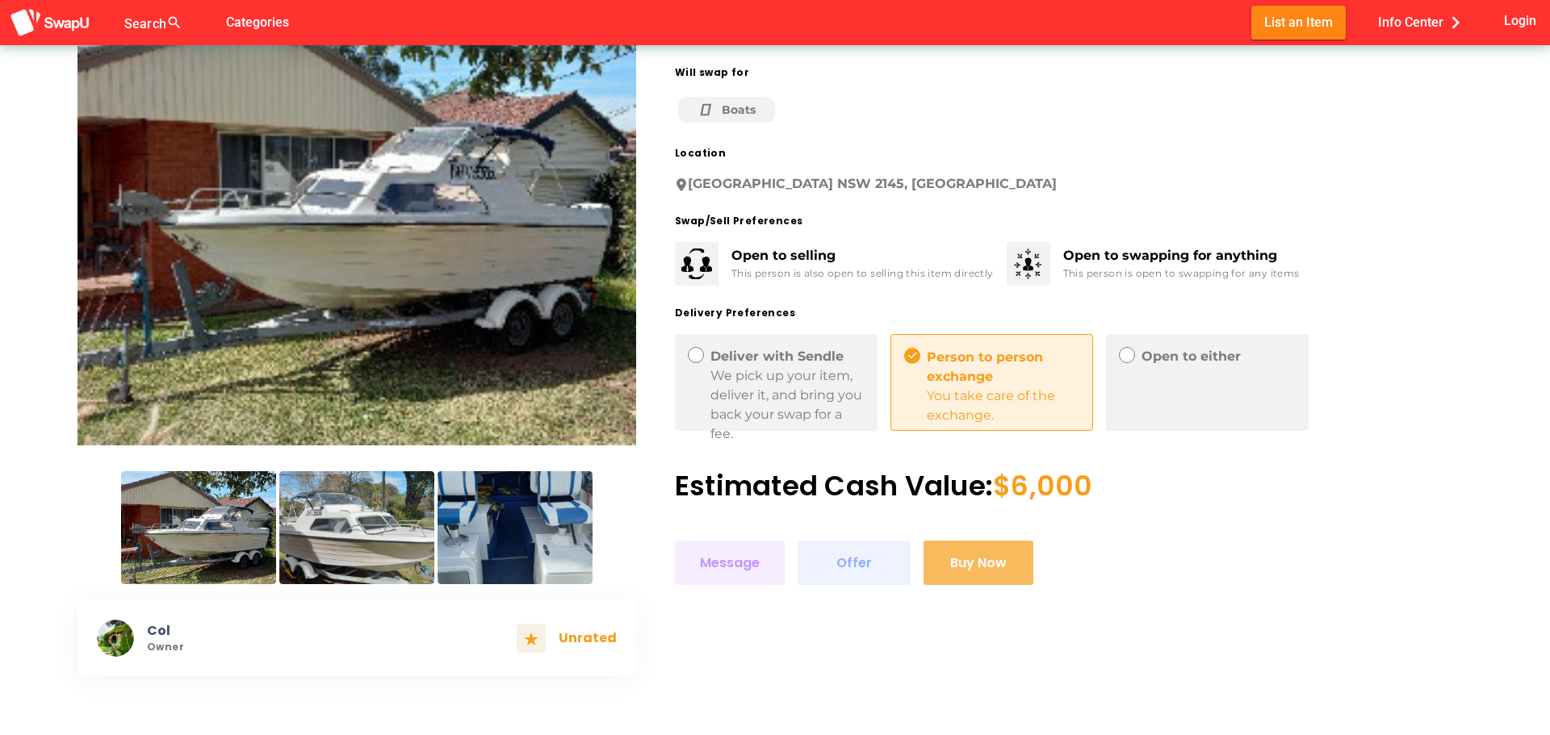
click at [344, 537] on img at bounding box center [356, 527] width 155 height 113
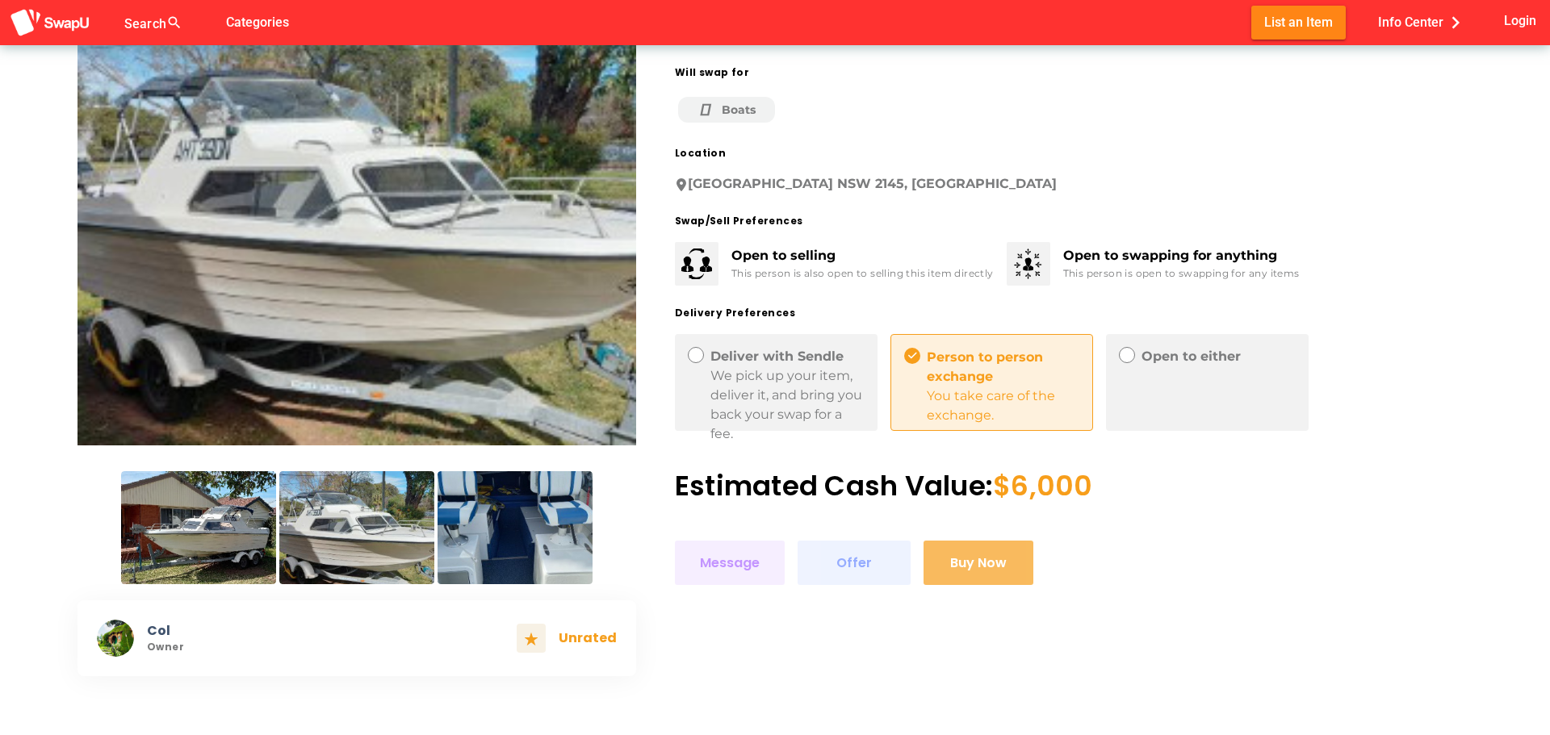
click at [505, 512] on img at bounding box center [515, 527] width 155 height 113
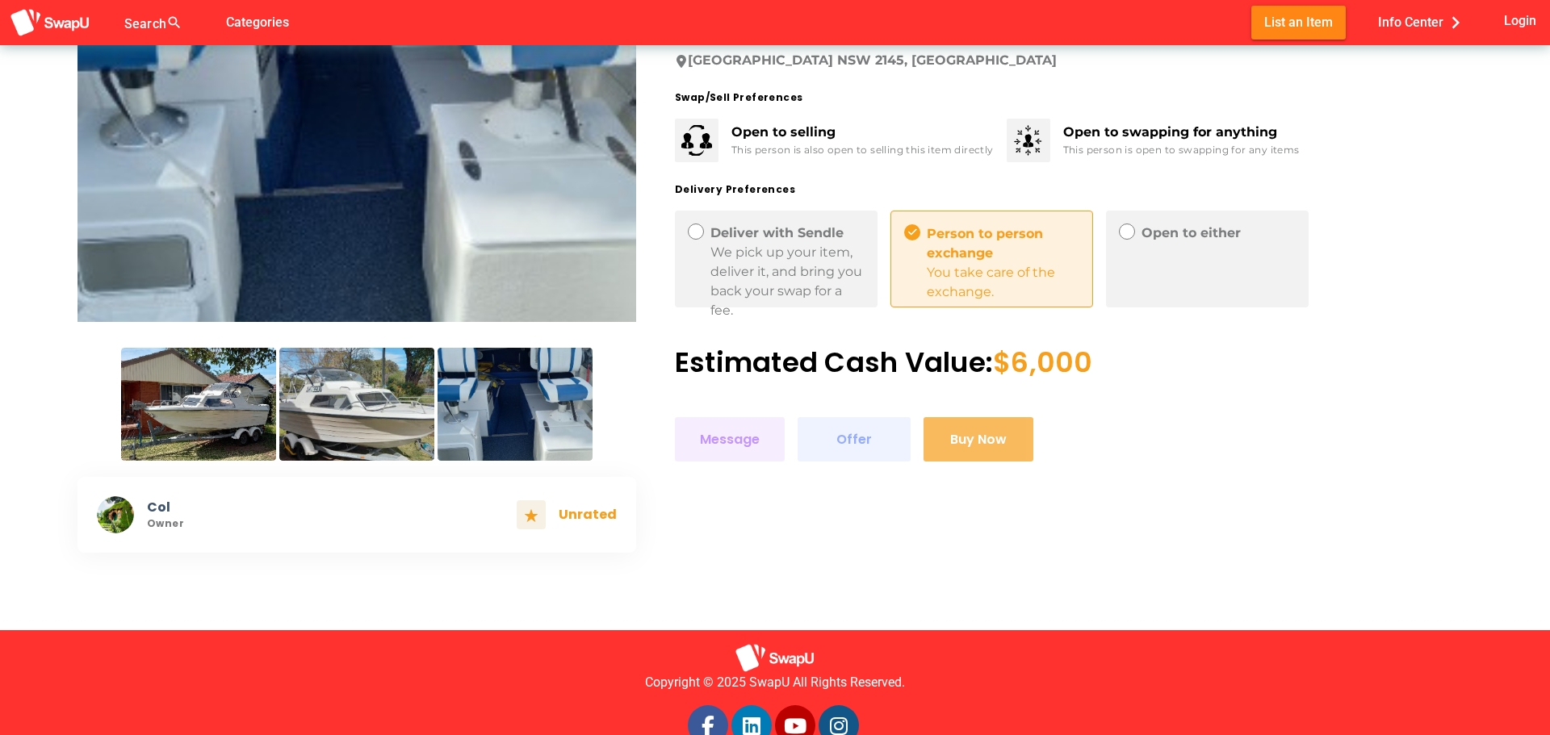
scroll to position [325, 0]
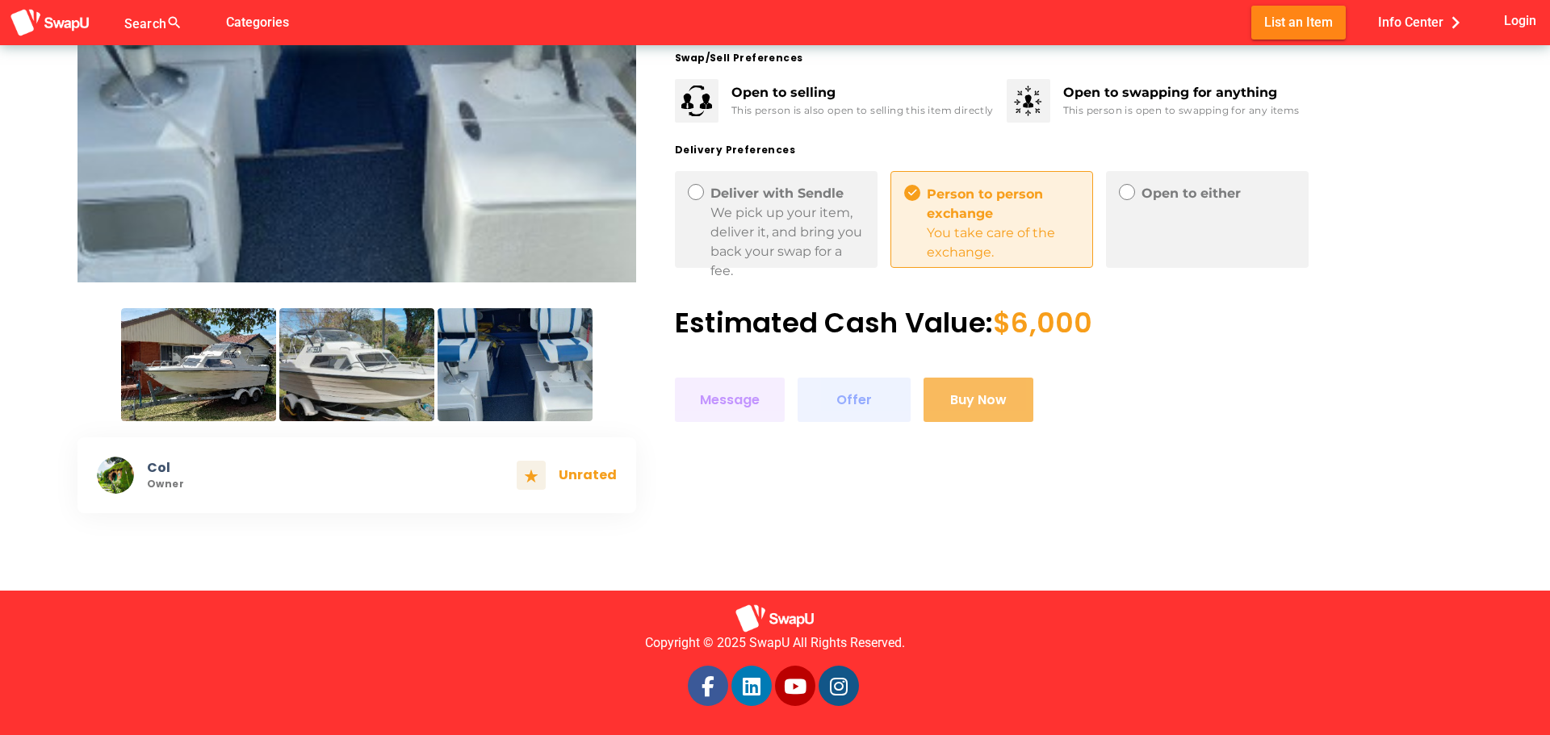
click at [237, 385] on img at bounding box center [198, 364] width 155 height 113
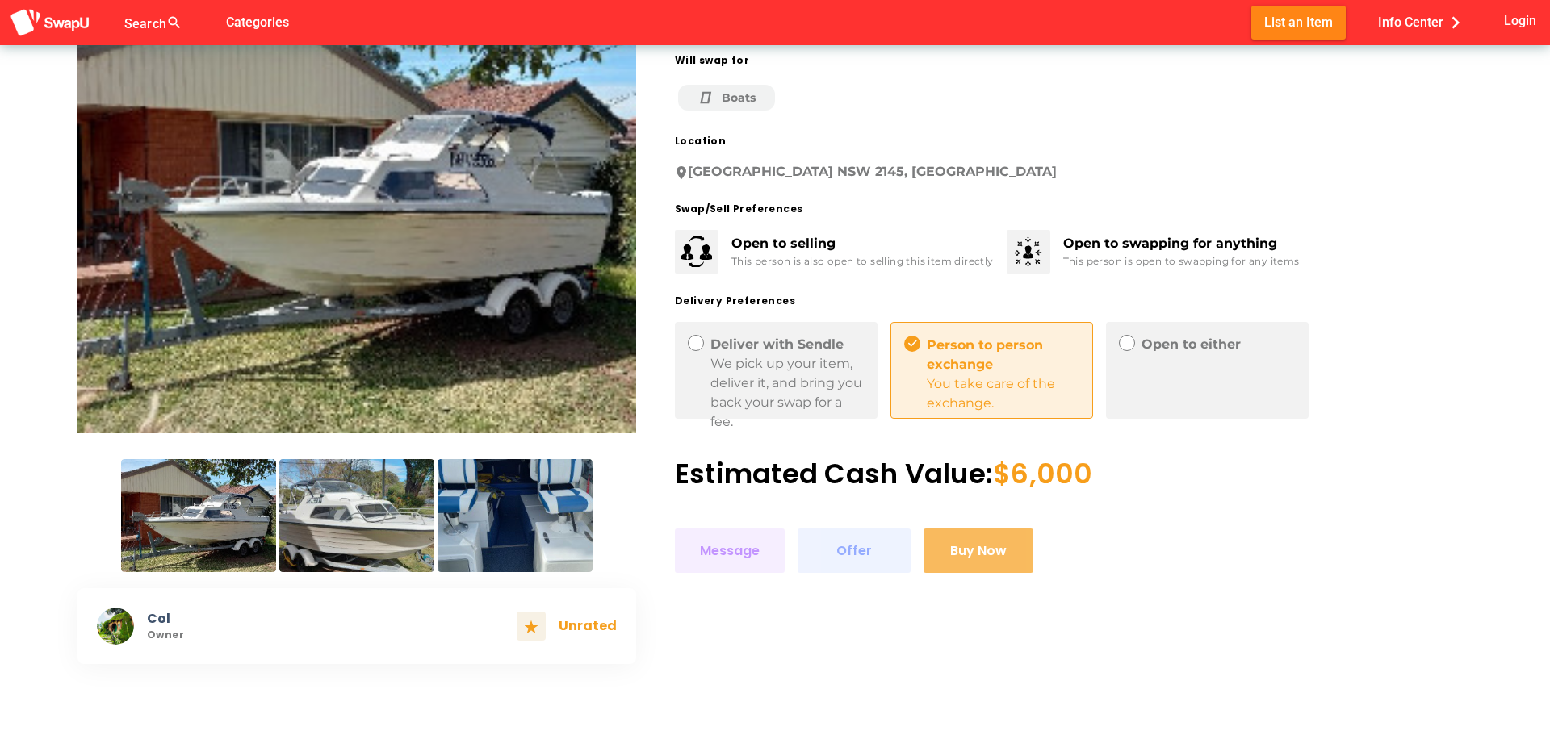
scroll to position [163, 0]
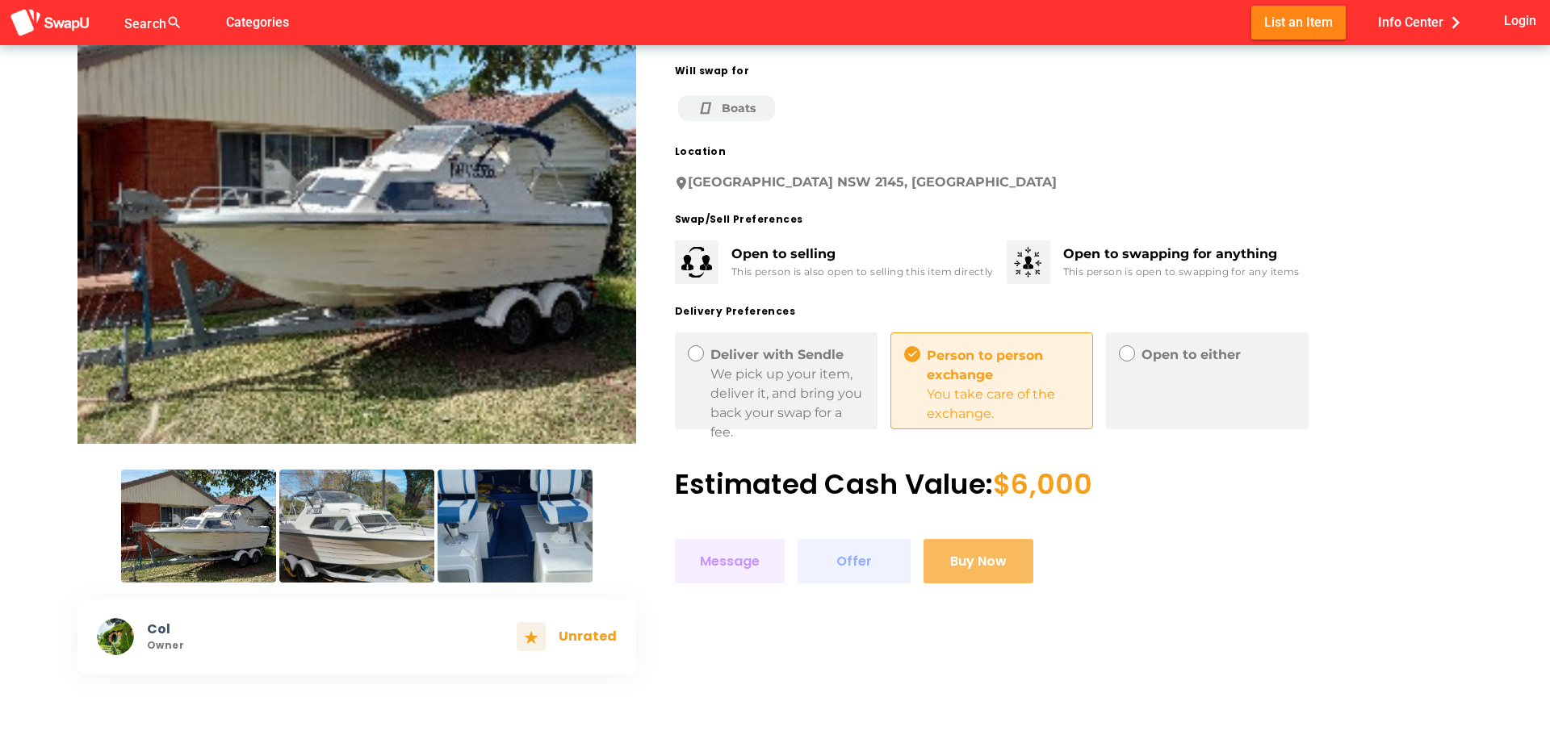
click at [331, 522] on img at bounding box center [356, 526] width 155 height 113
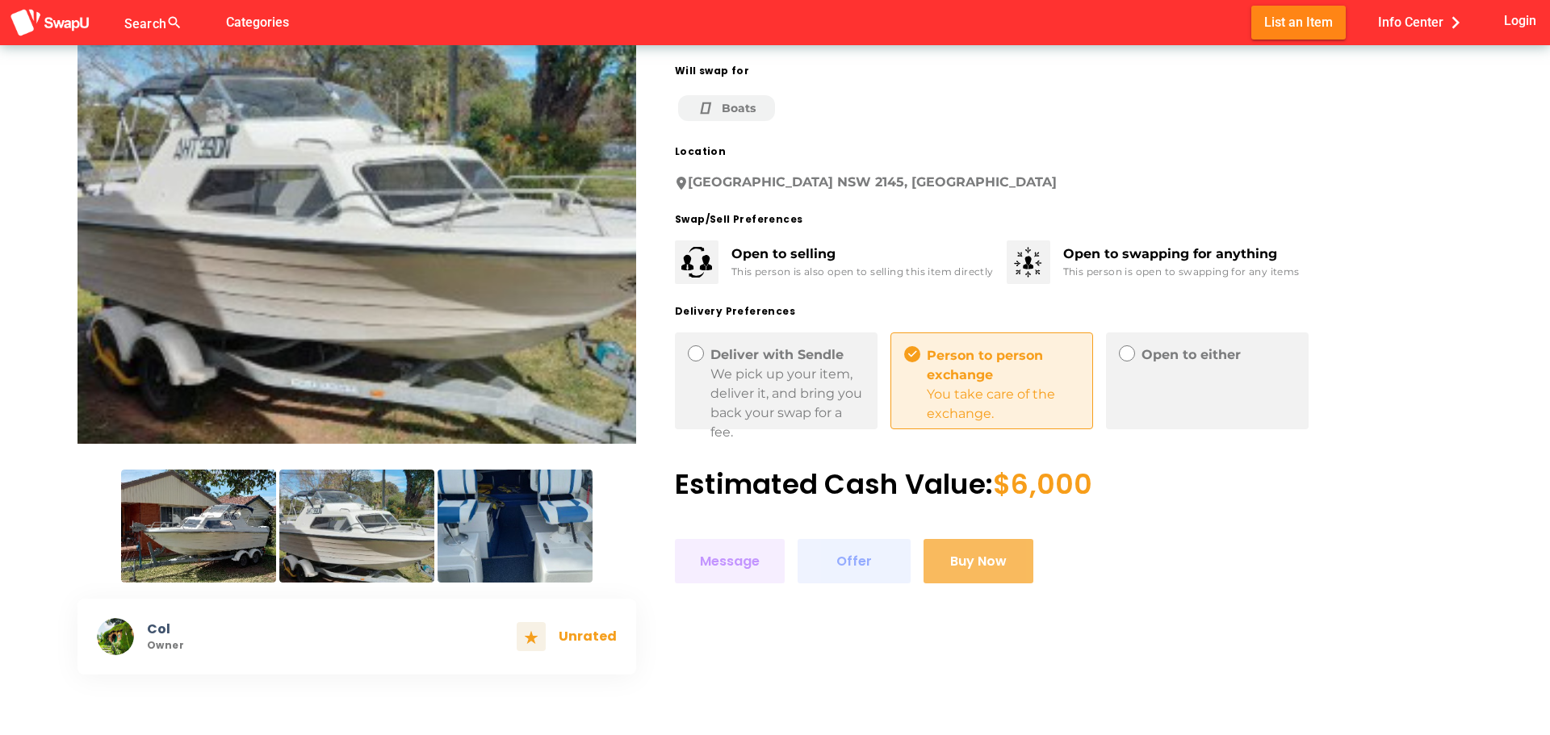
click at [470, 525] on img at bounding box center [515, 526] width 155 height 113
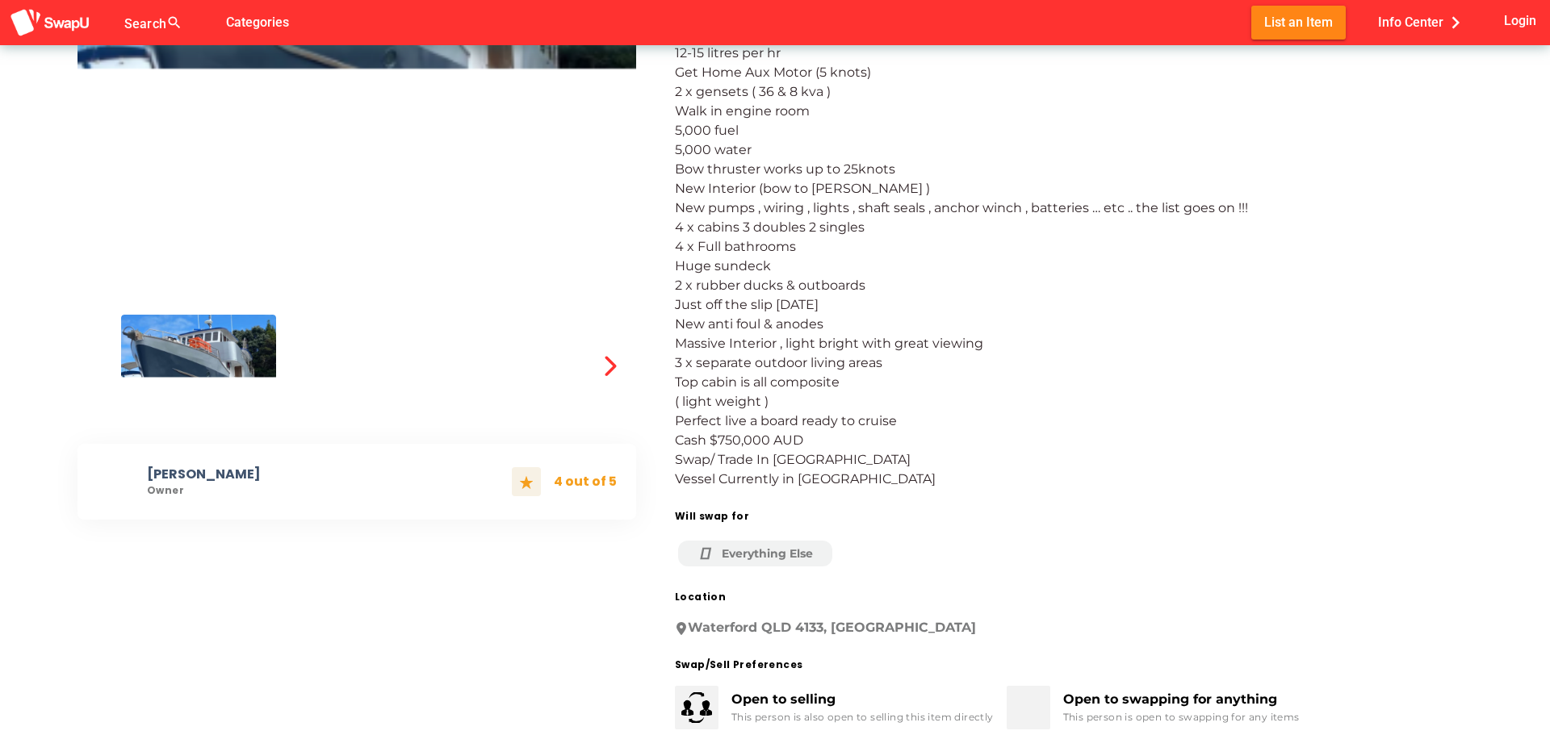
scroll to position [323, 0]
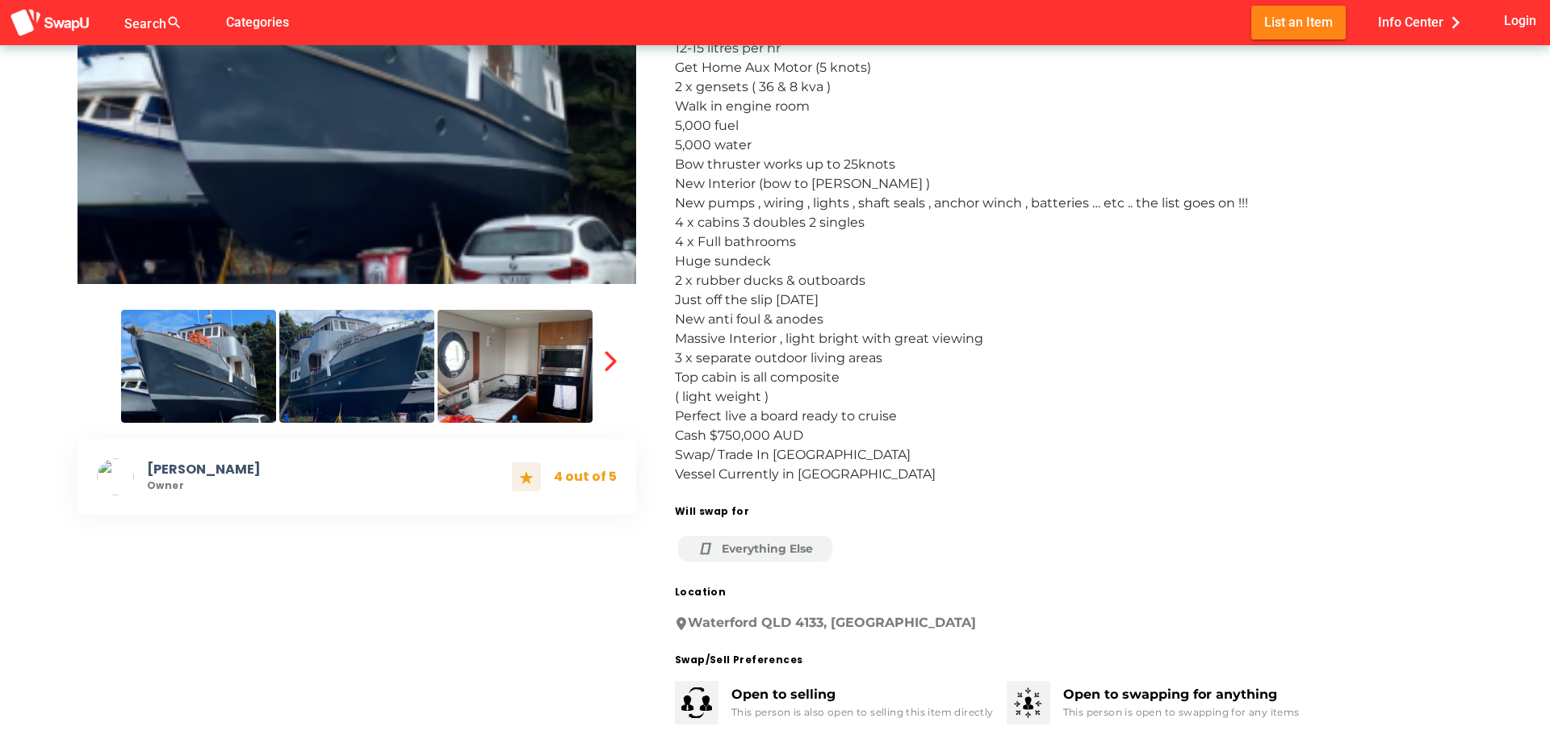
click at [338, 400] on img at bounding box center [356, 366] width 155 height 113
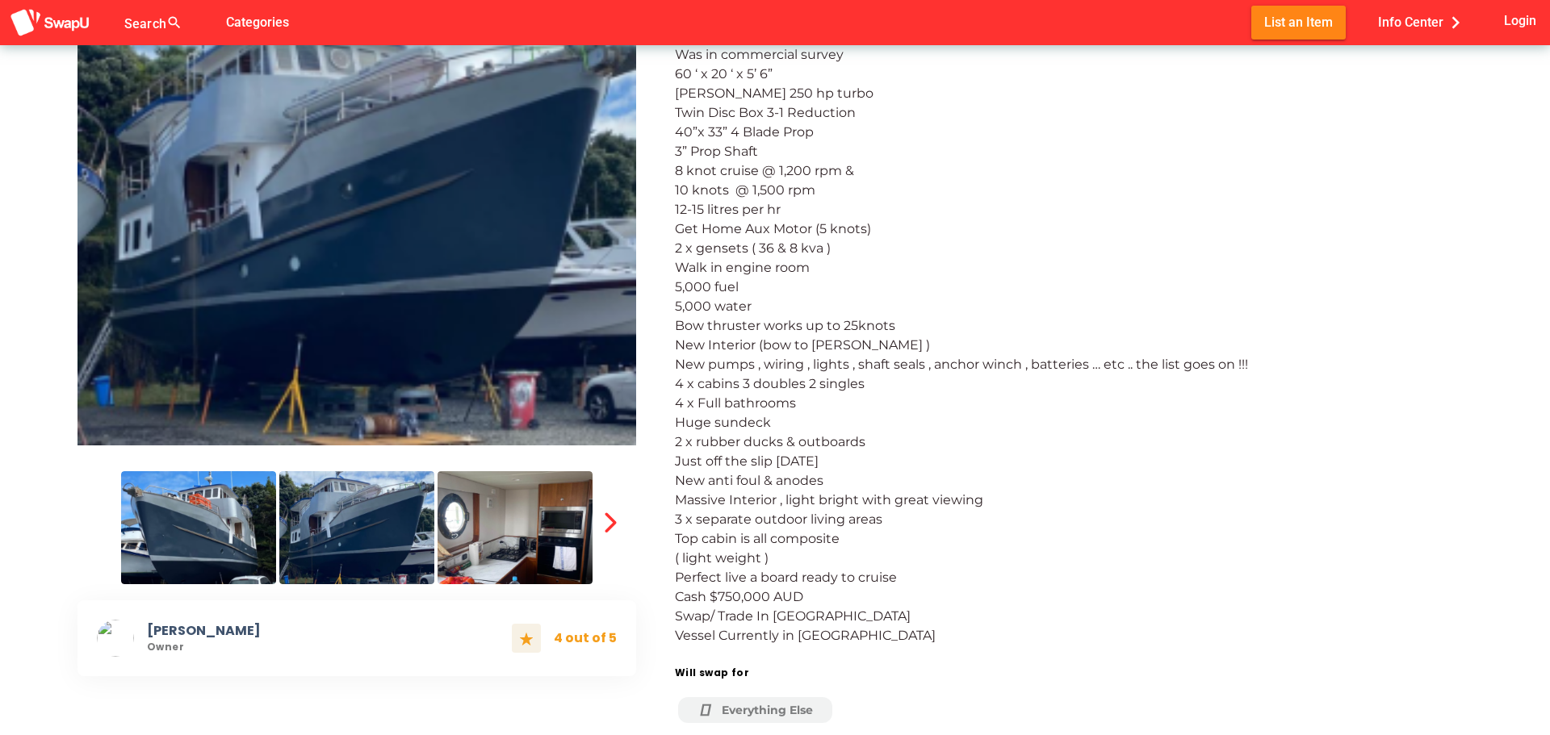
click at [546, 509] on img at bounding box center [515, 527] width 155 height 113
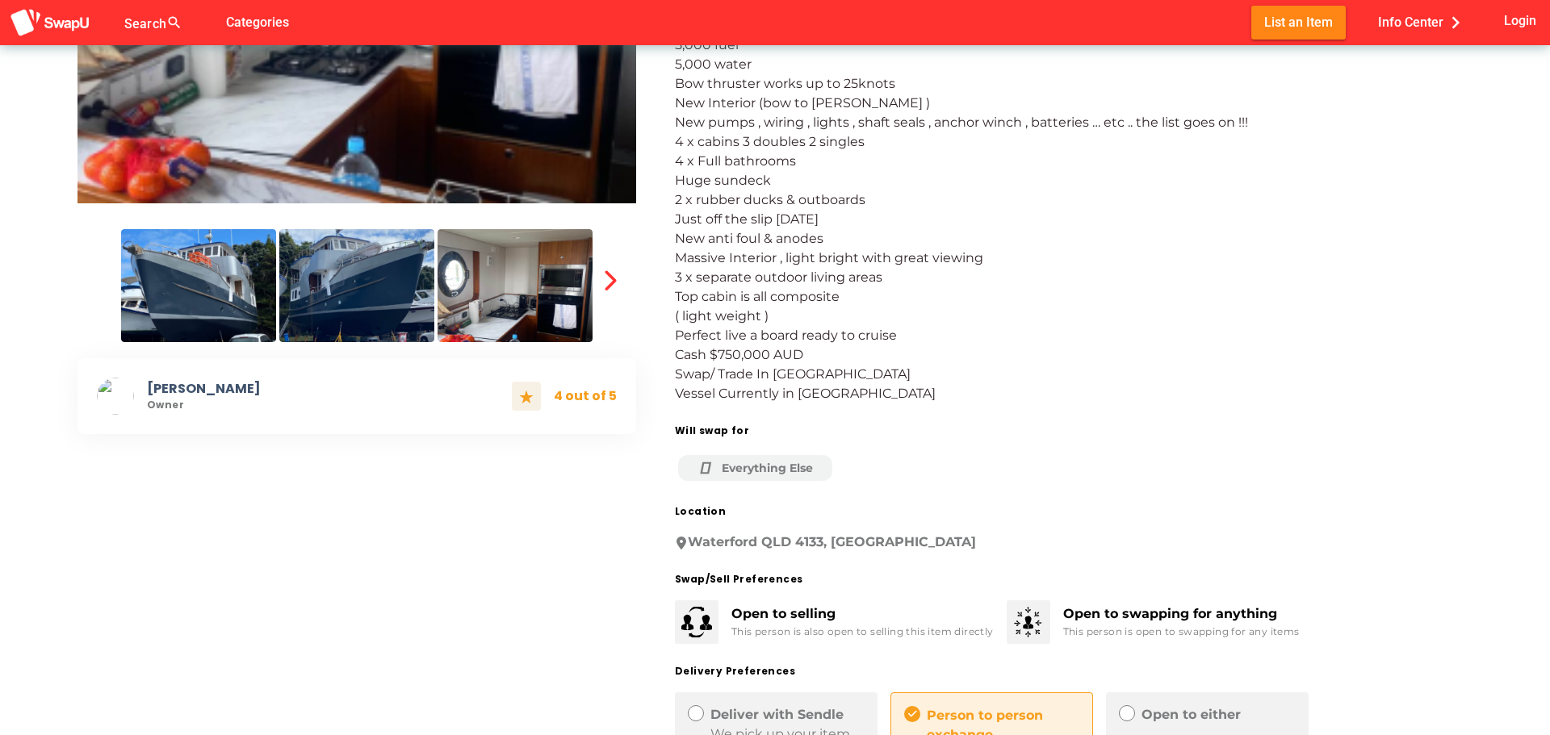
scroll to position [0, 0]
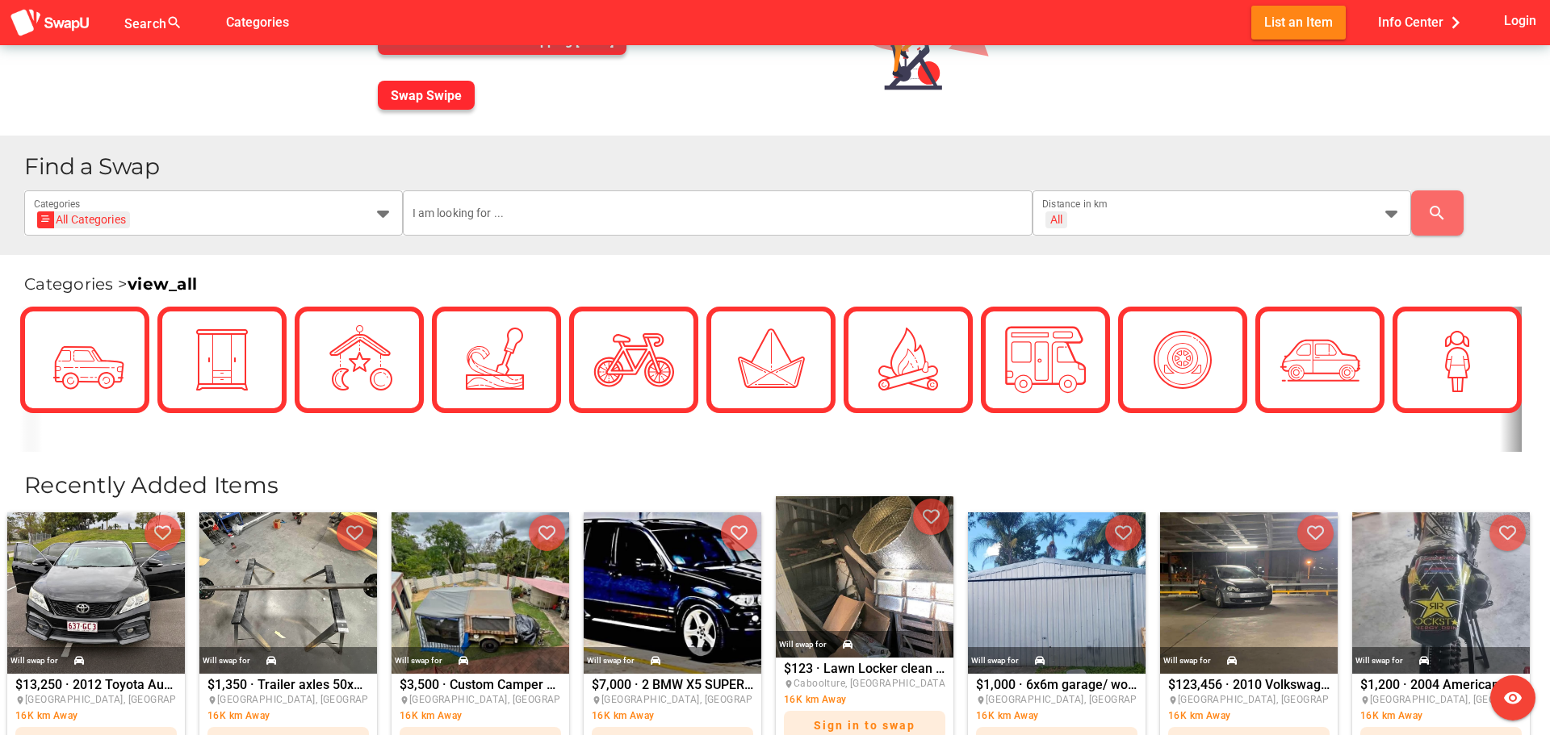
scroll to position [242, 0]
